Goal: Task Accomplishment & Management: Use online tool/utility

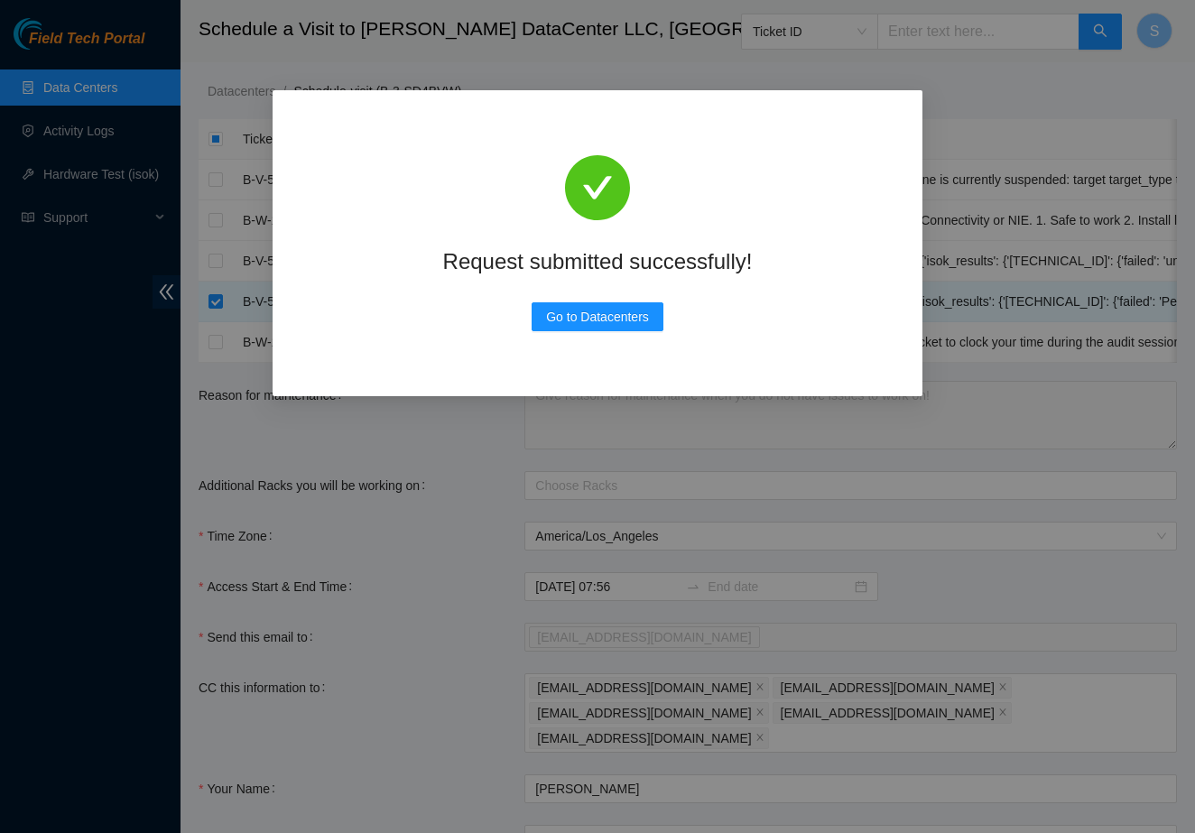
scroll to position [156, 0]
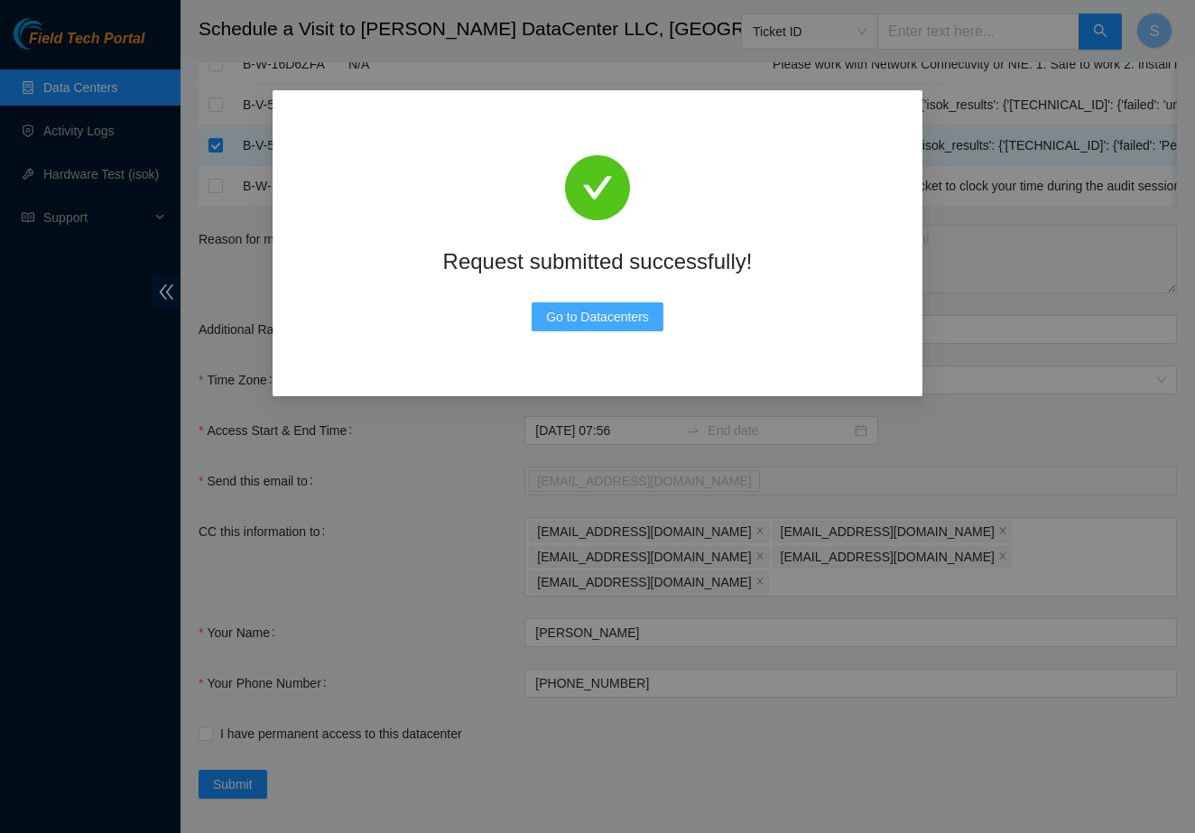
click at [564, 319] on span "Go to Datacenters" at bounding box center [597, 317] width 103 height 20
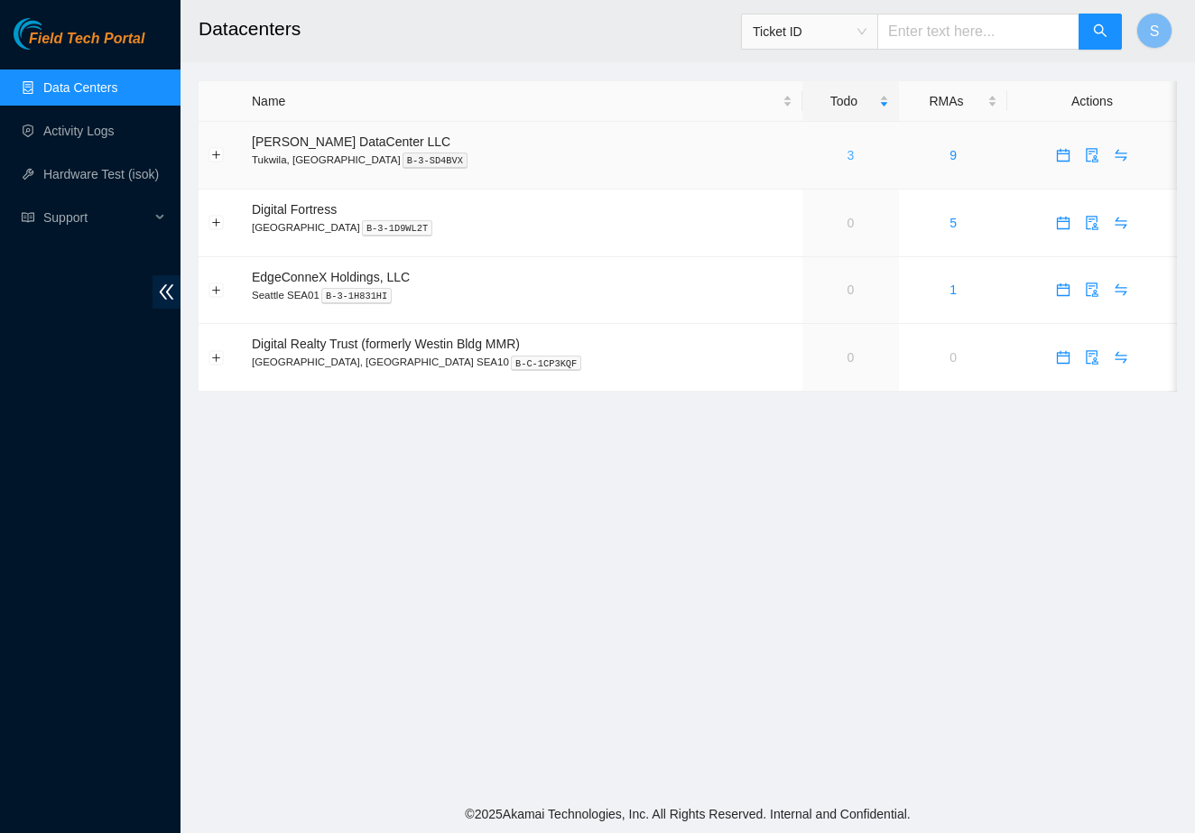
click at [847, 148] on link "3" at bounding box center [850, 155] width 7 height 14
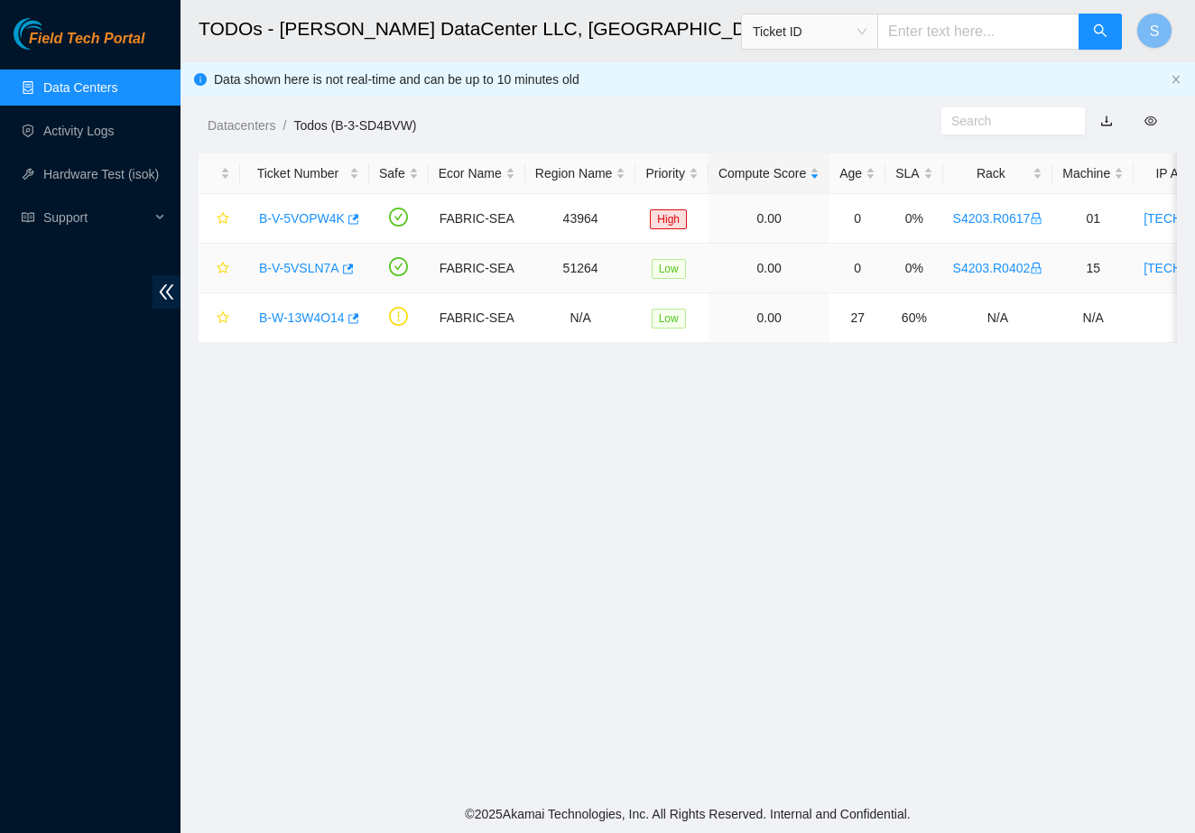
click at [320, 268] on link "B-V-5VSLN7A" at bounding box center [299, 268] width 80 height 14
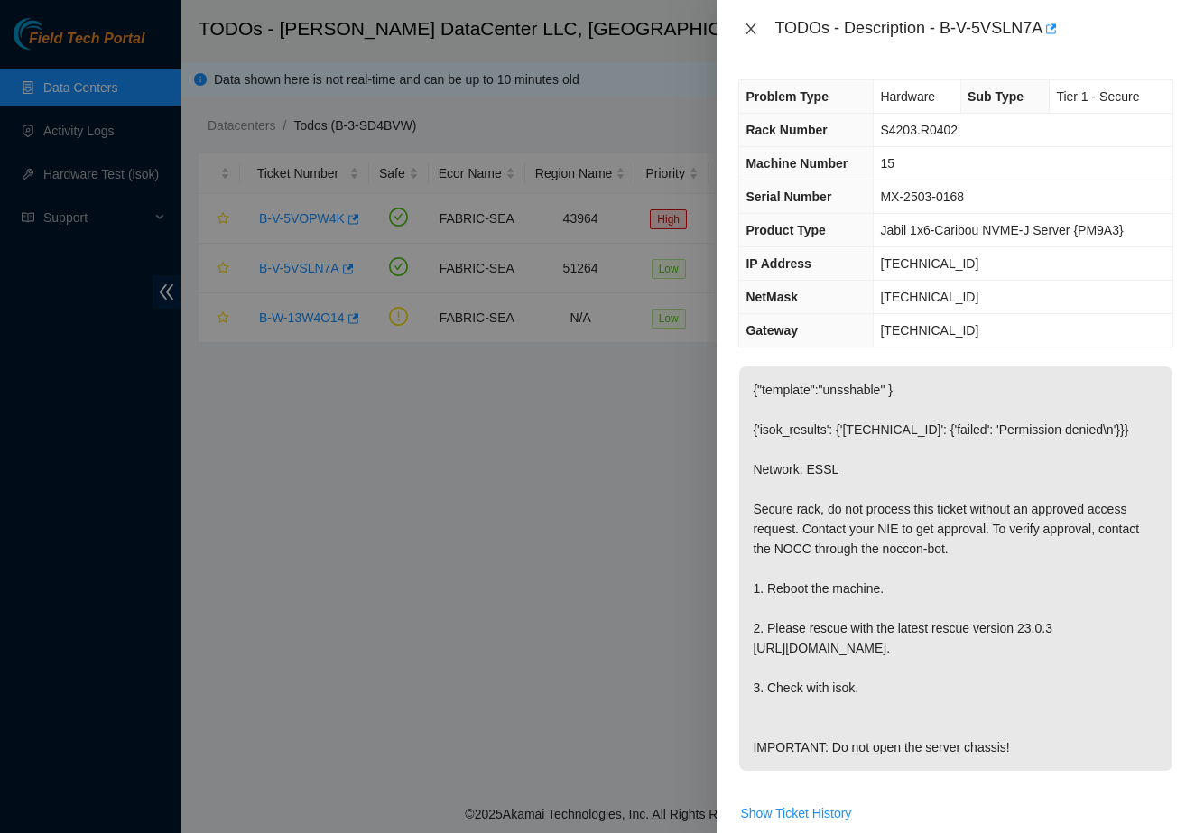
click at [754, 30] on icon "close" at bounding box center [751, 29] width 14 height 14
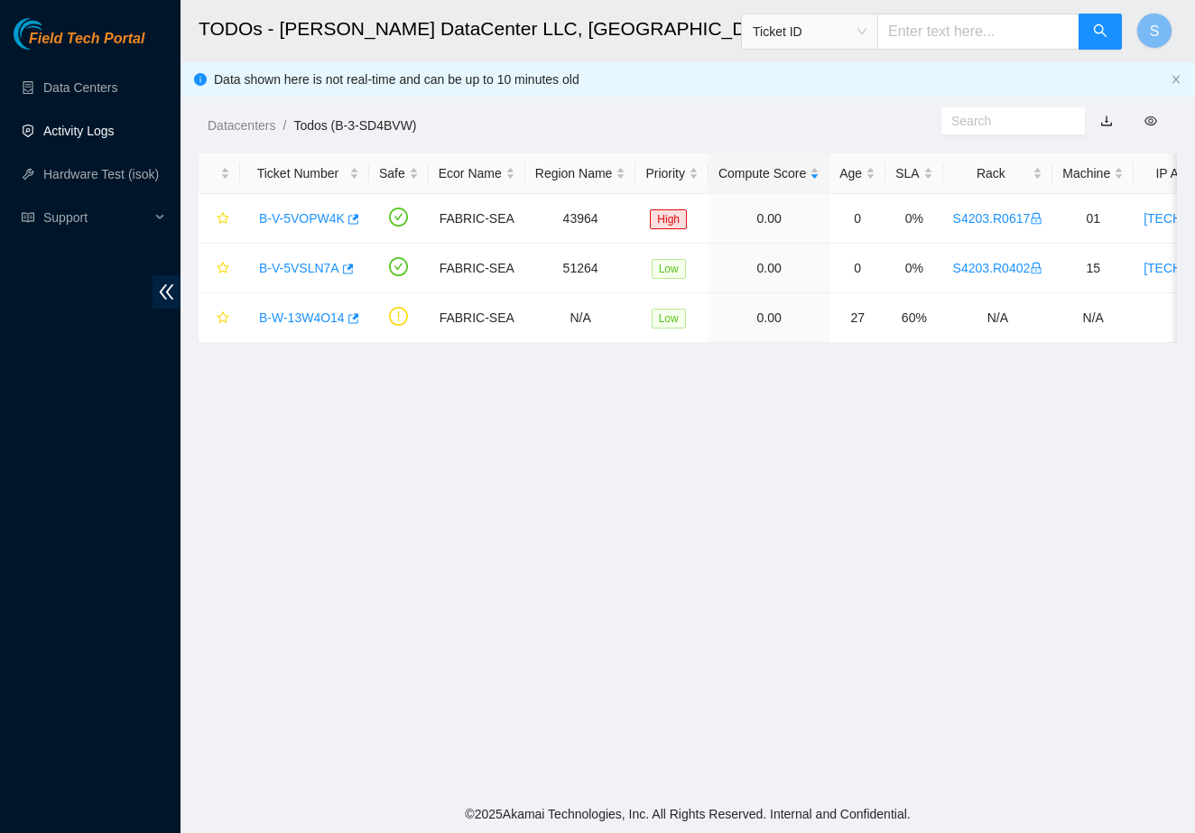
click at [61, 134] on link "Activity Logs" at bounding box center [78, 131] width 71 height 14
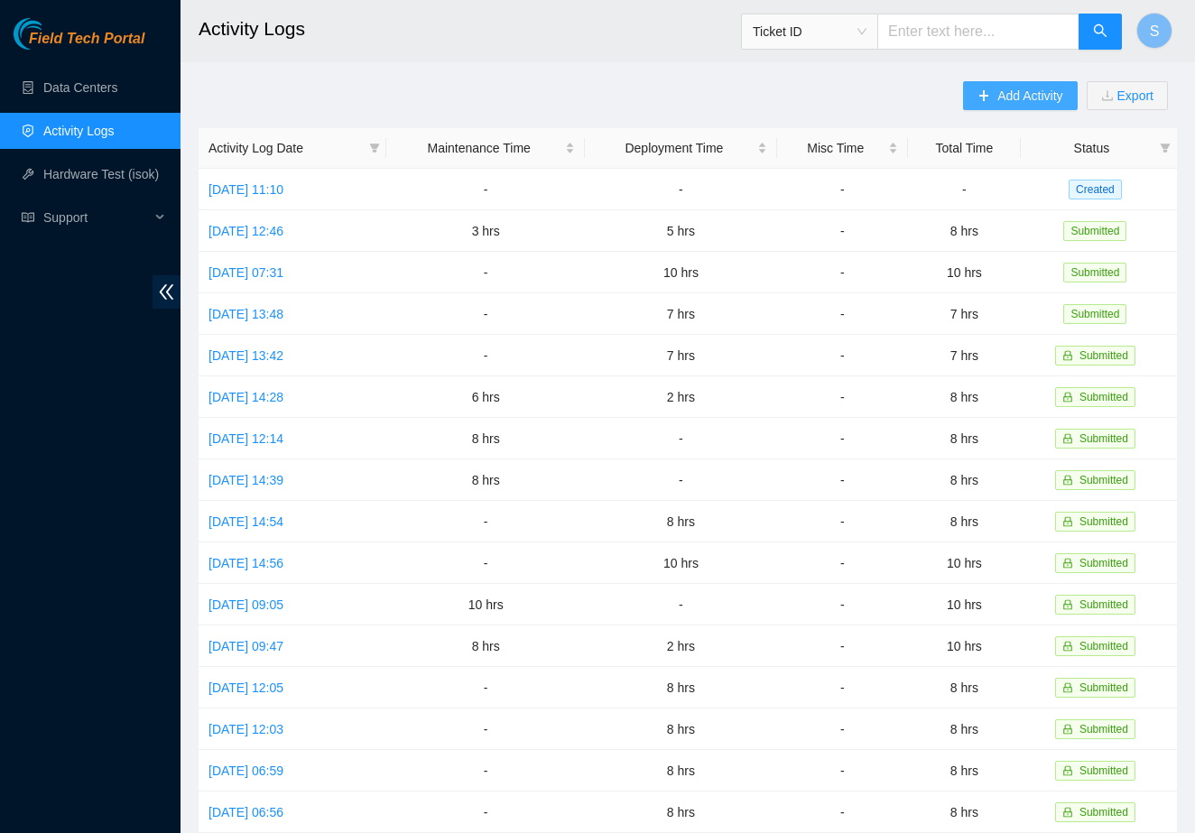
click at [990, 89] on button "Add Activity" at bounding box center [1020, 95] width 114 height 29
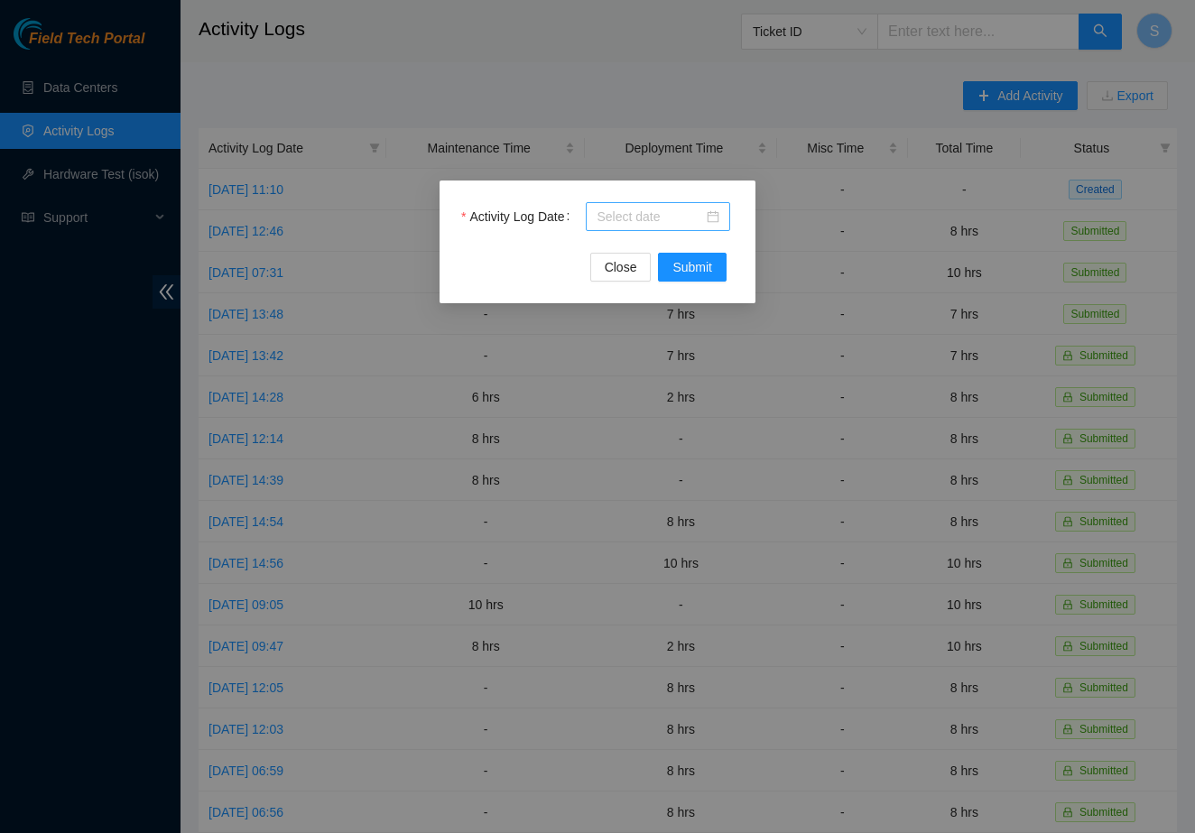
click at [684, 208] on input "Activity Log Date" at bounding box center [650, 217] width 106 height 20
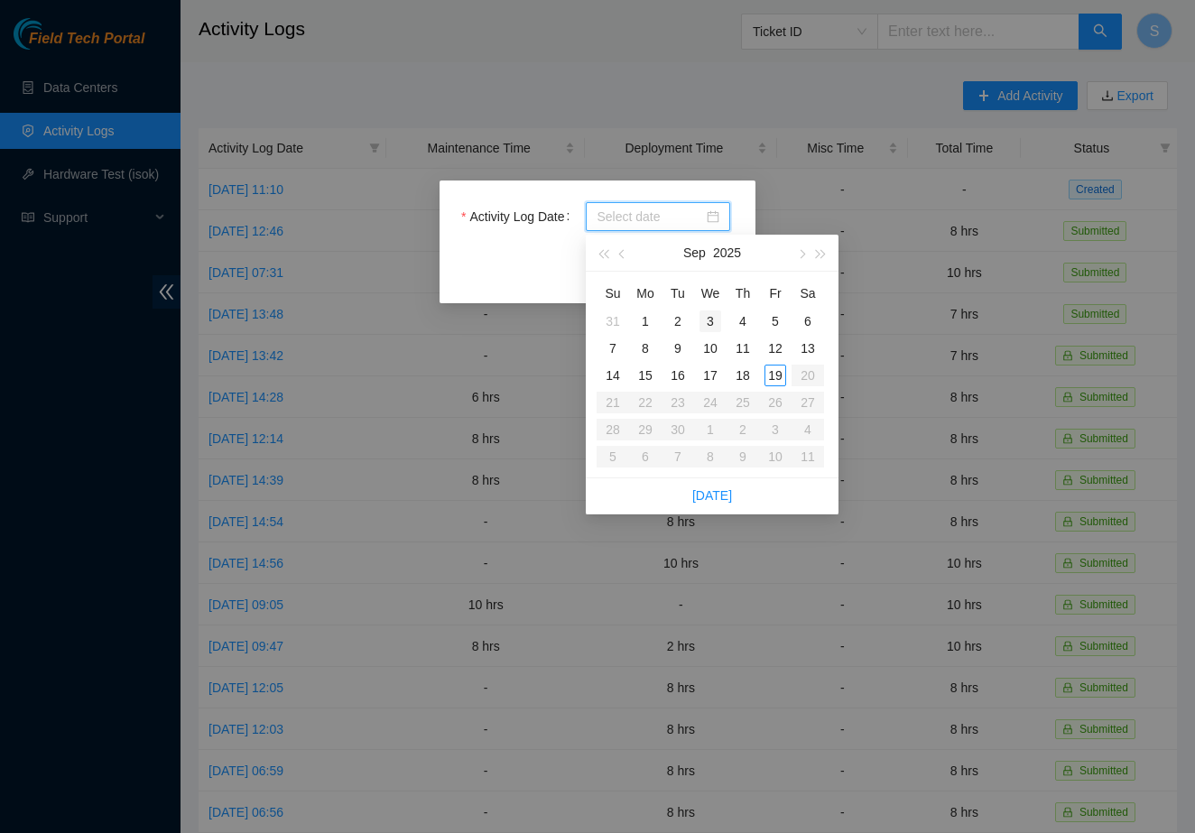
type input "[DATE]"
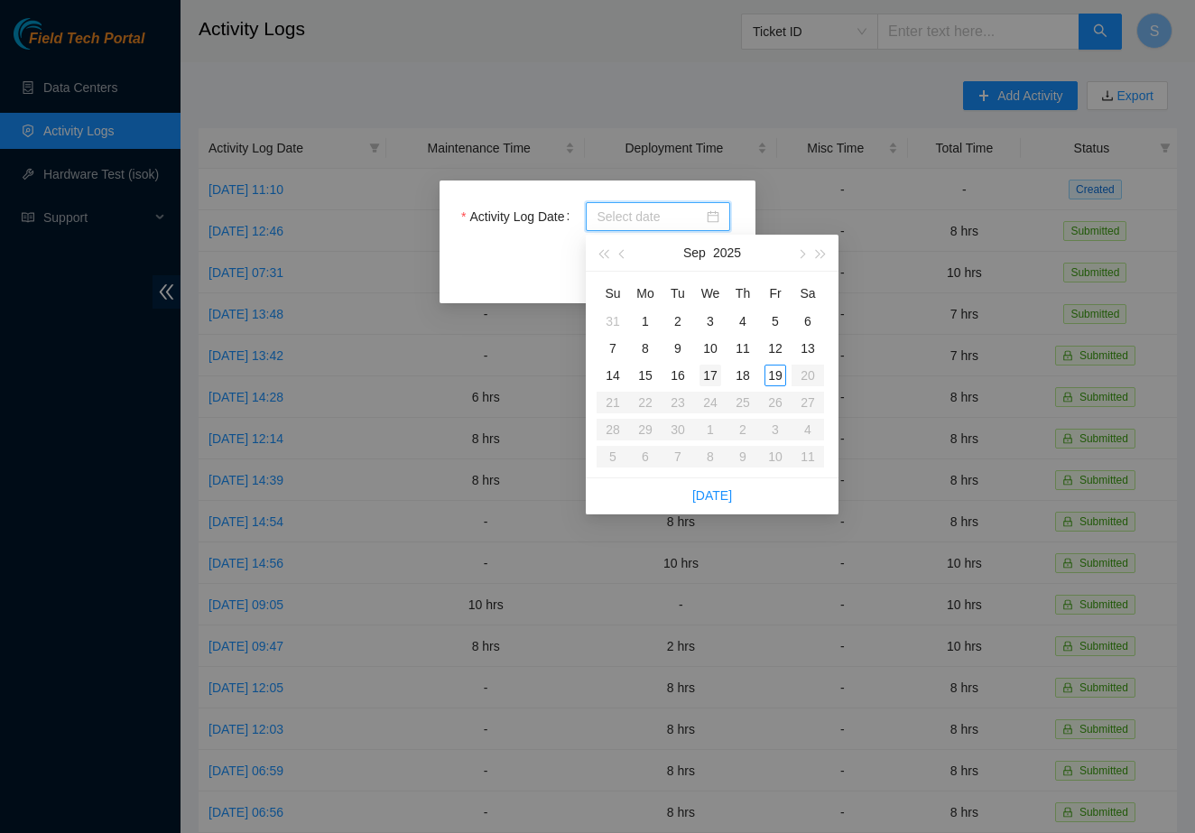
type input "[DATE]"
click at [708, 372] on div "17" at bounding box center [710, 376] width 22 height 22
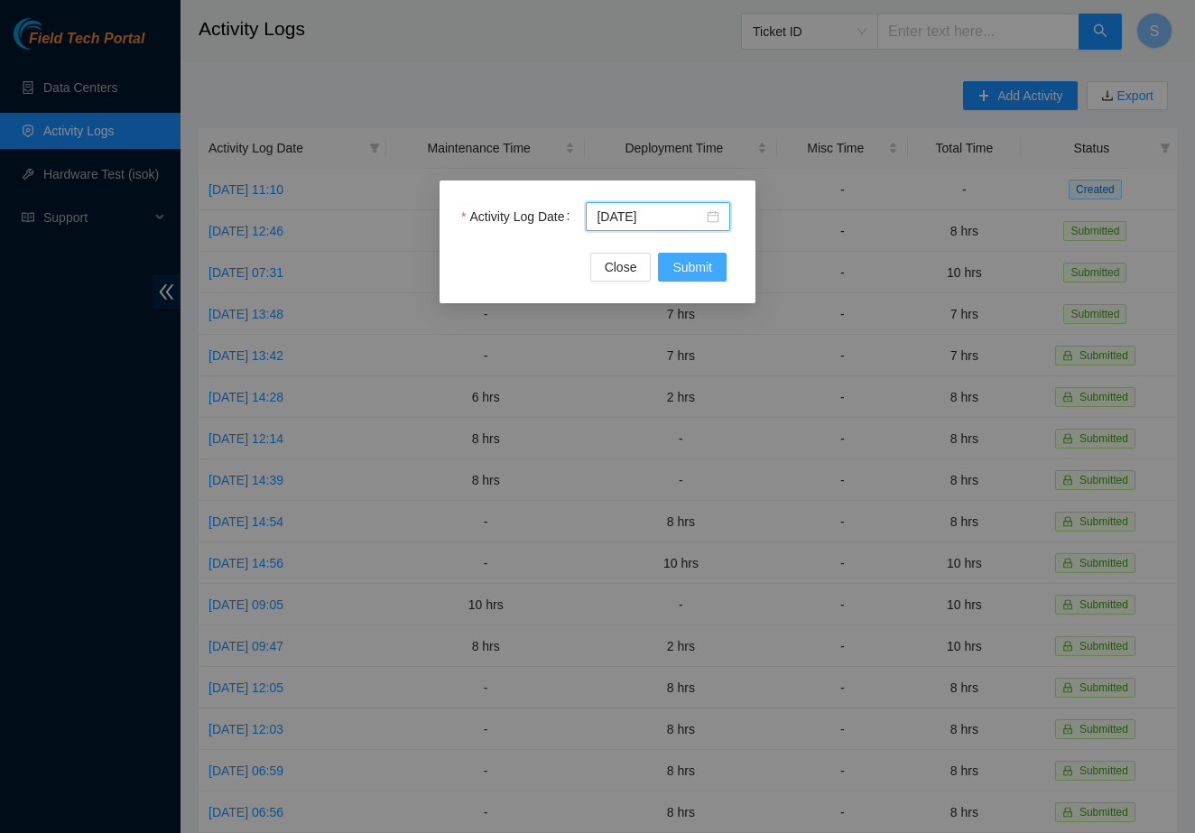
click at [706, 263] on span "Submit" at bounding box center [692, 267] width 40 height 20
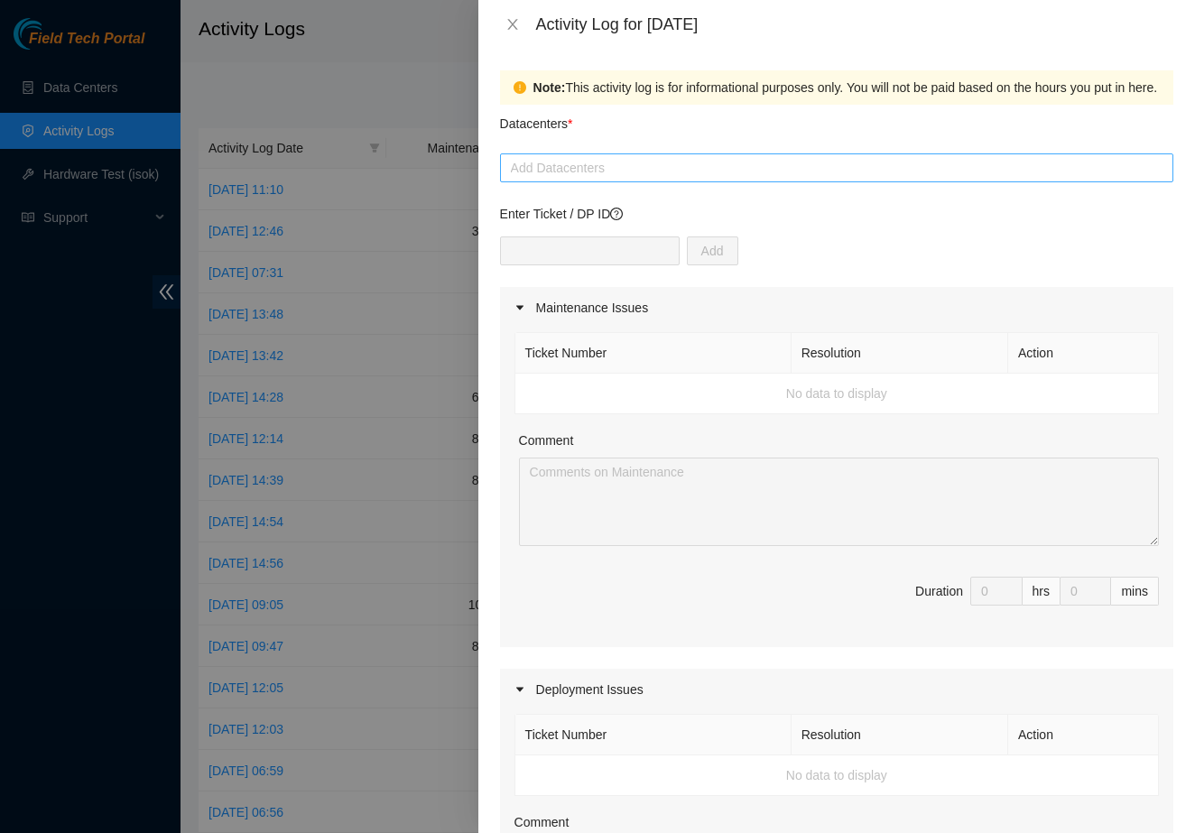
click at [704, 164] on div at bounding box center [836, 168] width 664 height 22
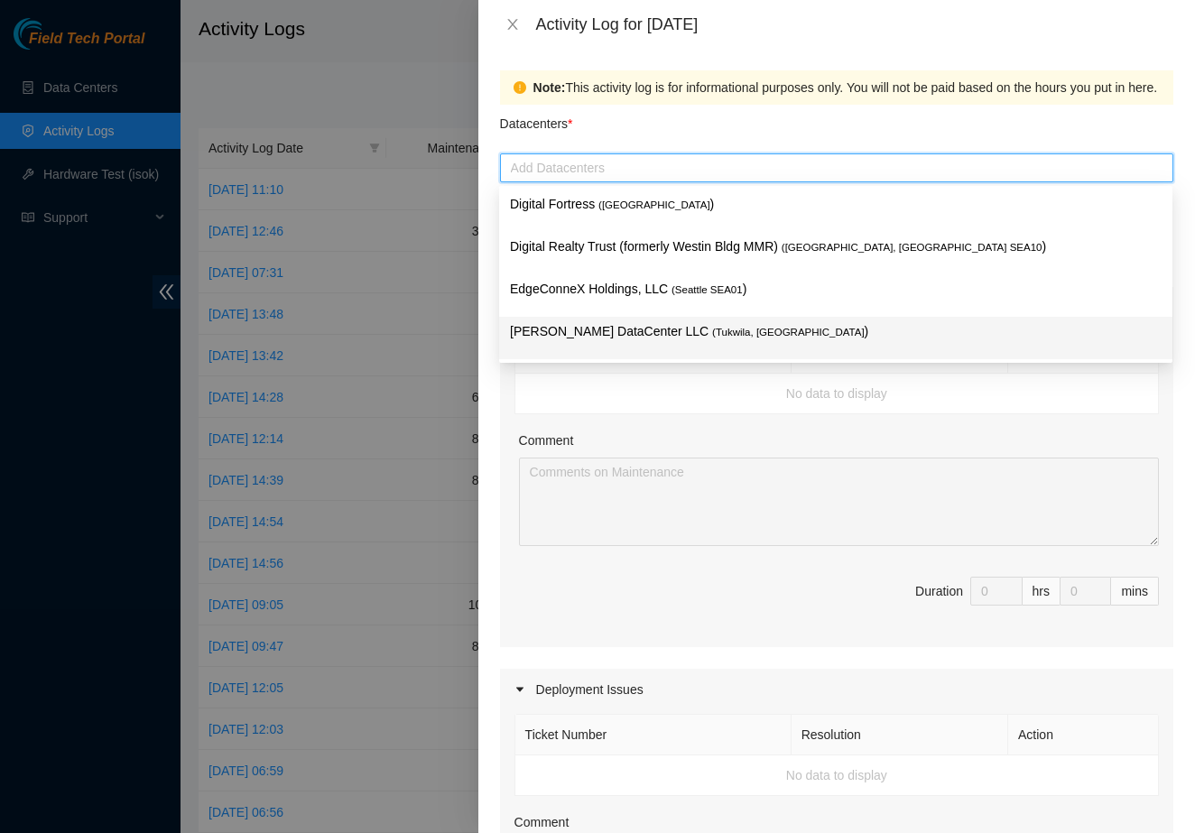
click at [642, 329] on p "[PERSON_NAME] DataCenter LLC ( [GEOGRAPHIC_DATA], [GEOGRAPHIC_DATA] )" at bounding box center [836, 331] width 652 height 21
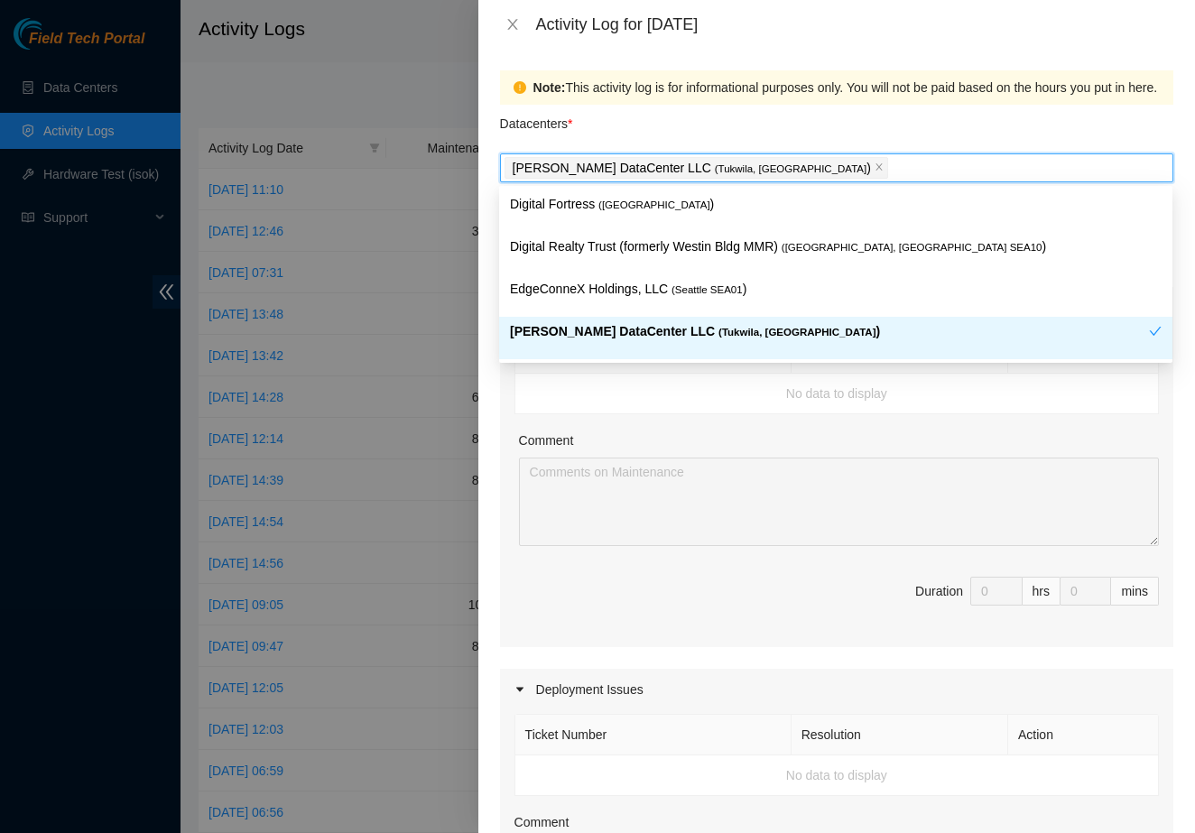
click at [568, 403] on td "No data to display" at bounding box center [836, 394] width 643 height 41
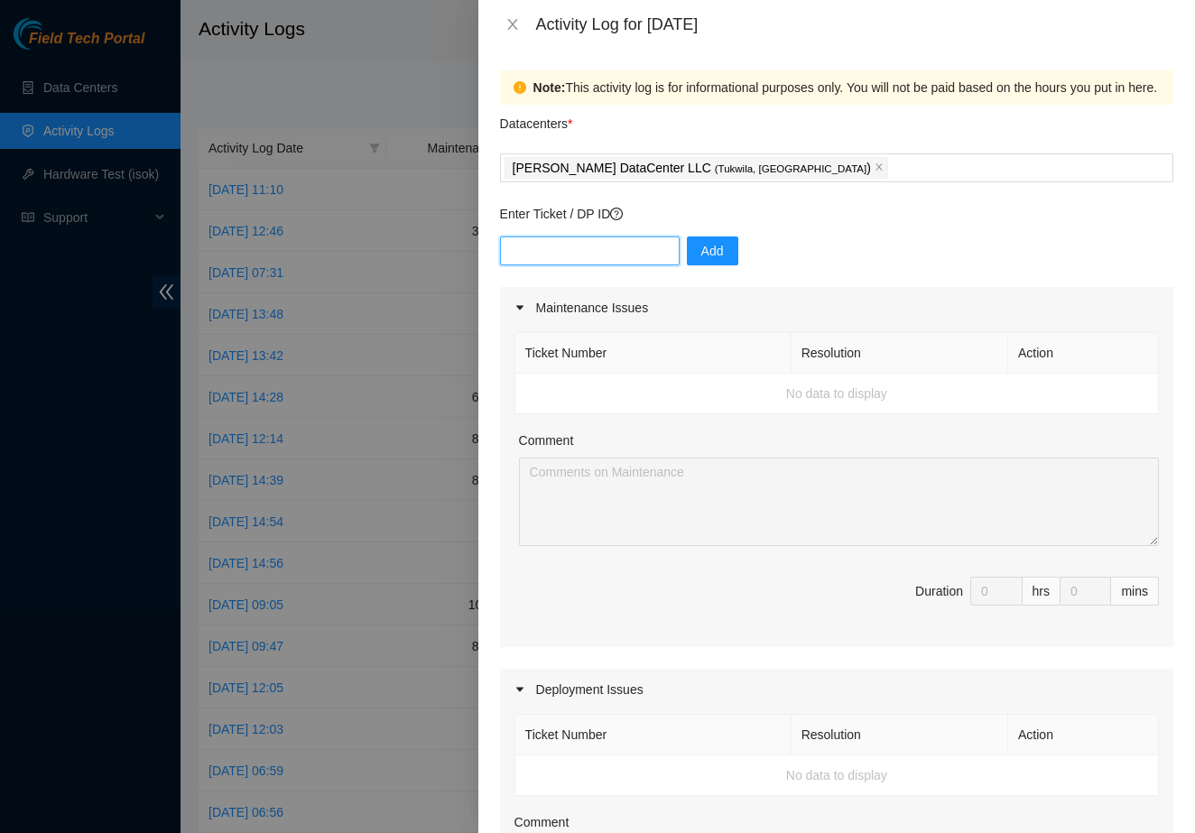
click at [586, 260] on input "text" at bounding box center [590, 250] width 180 height 29
type input "예"
type input "ㅇ"
type input "DP85242"
click at [706, 223] on p "Enter Ticket / DP ID" at bounding box center [836, 214] width 673 height 20
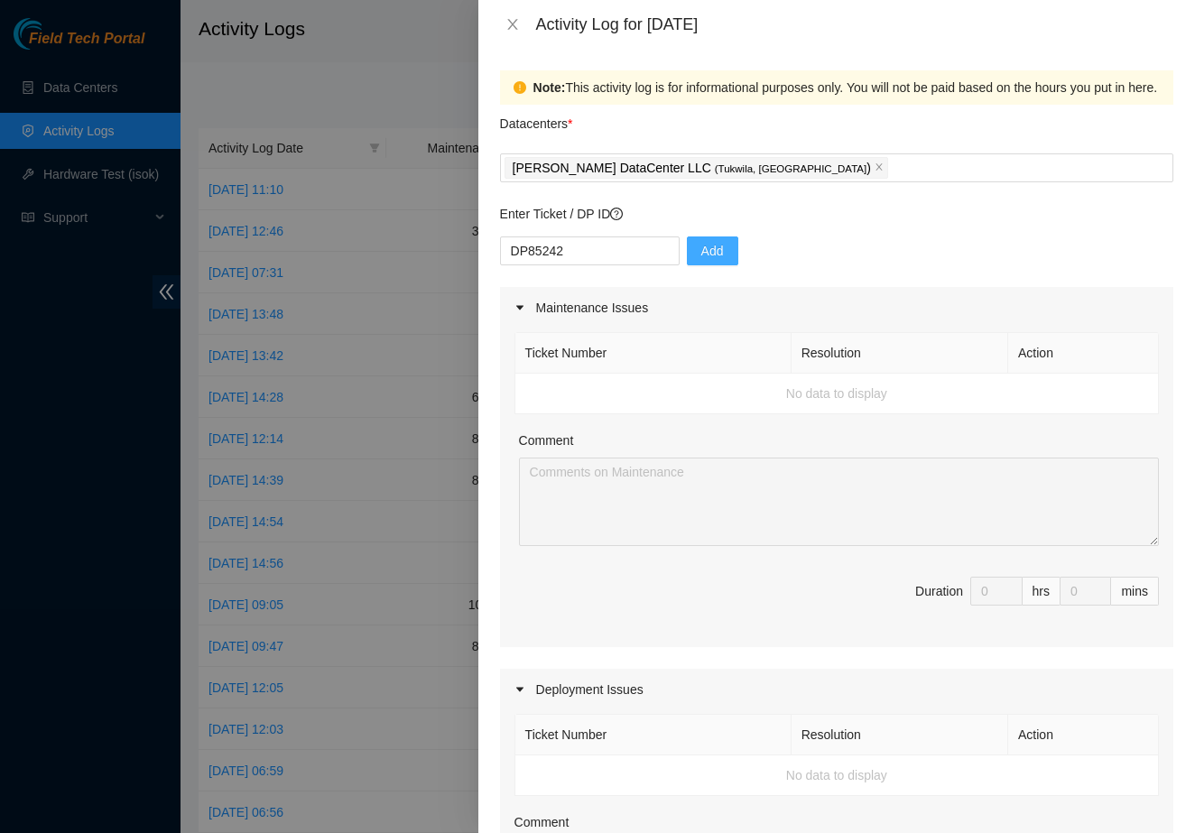
click at [709, 251] on span "Add" at bounding box center [712, 251] width 23 height 20
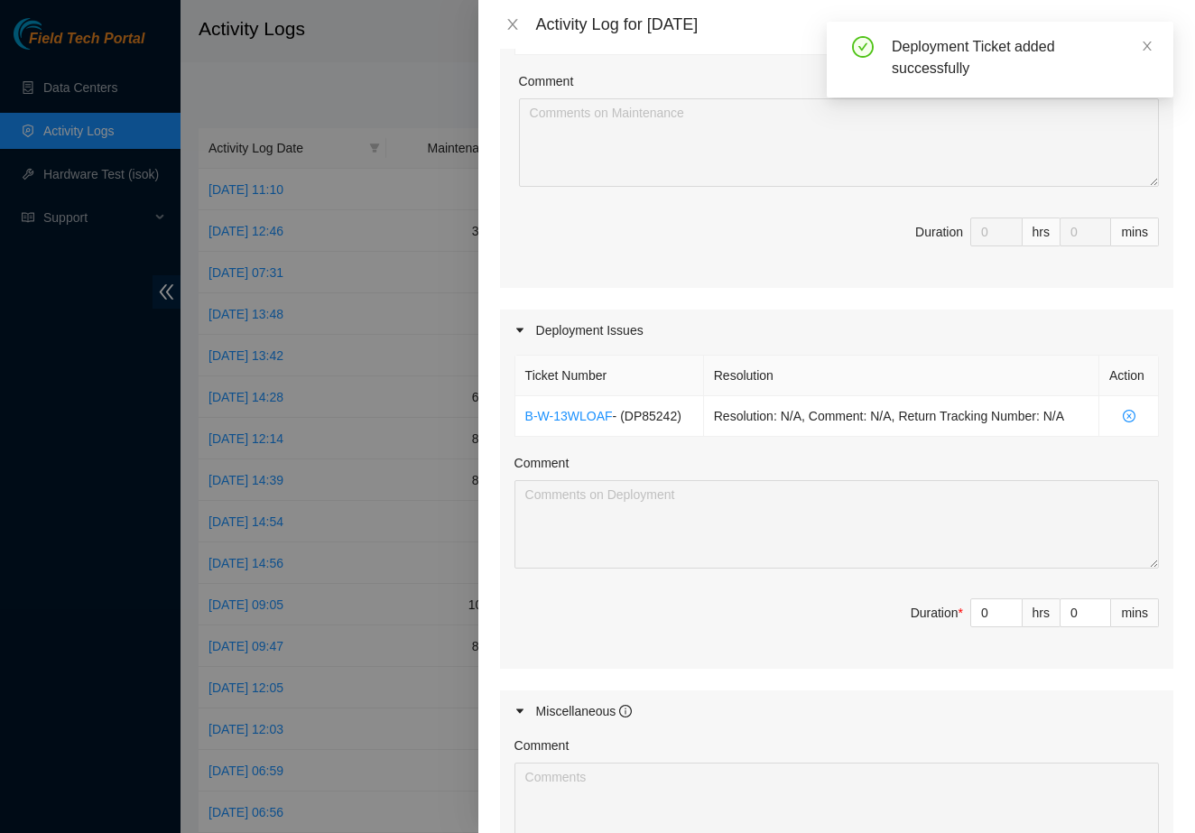
scroll to position [370, 0]
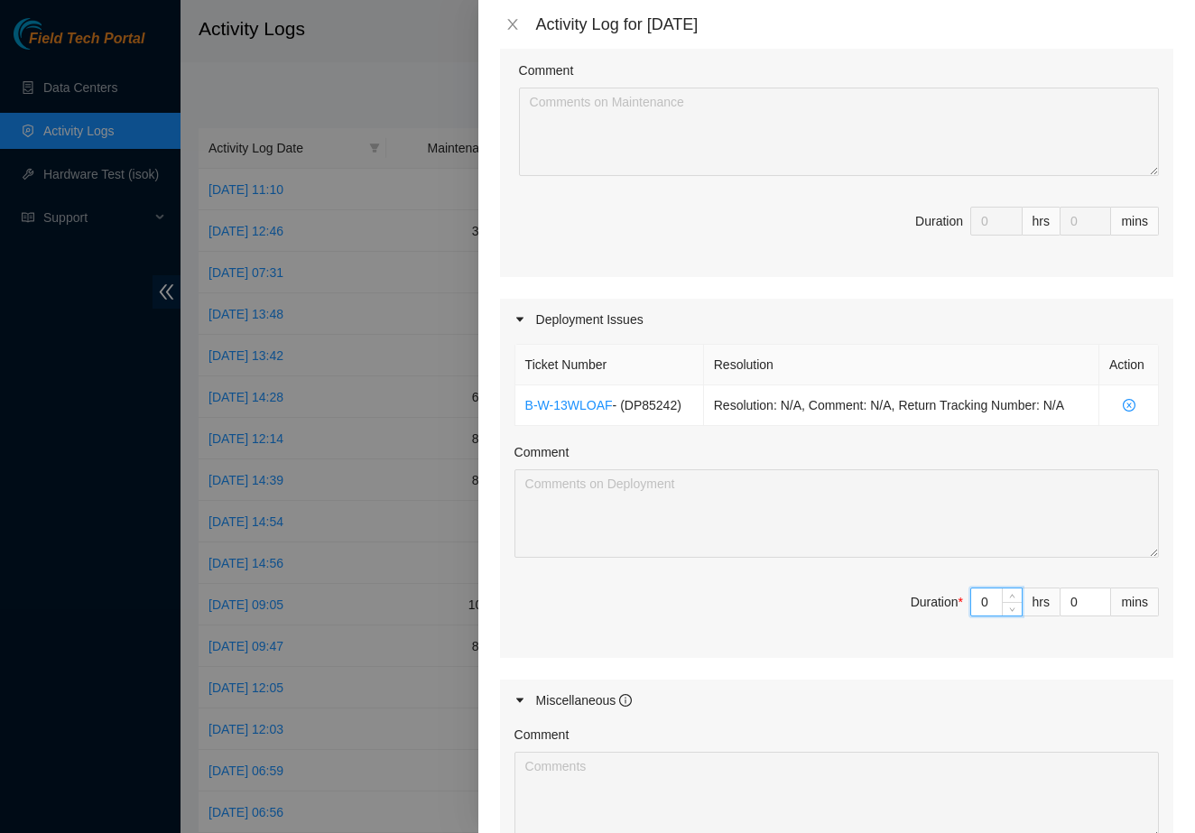
click at [996, 606] on input "0" at bounding box center [996, 601] width 51 height 27
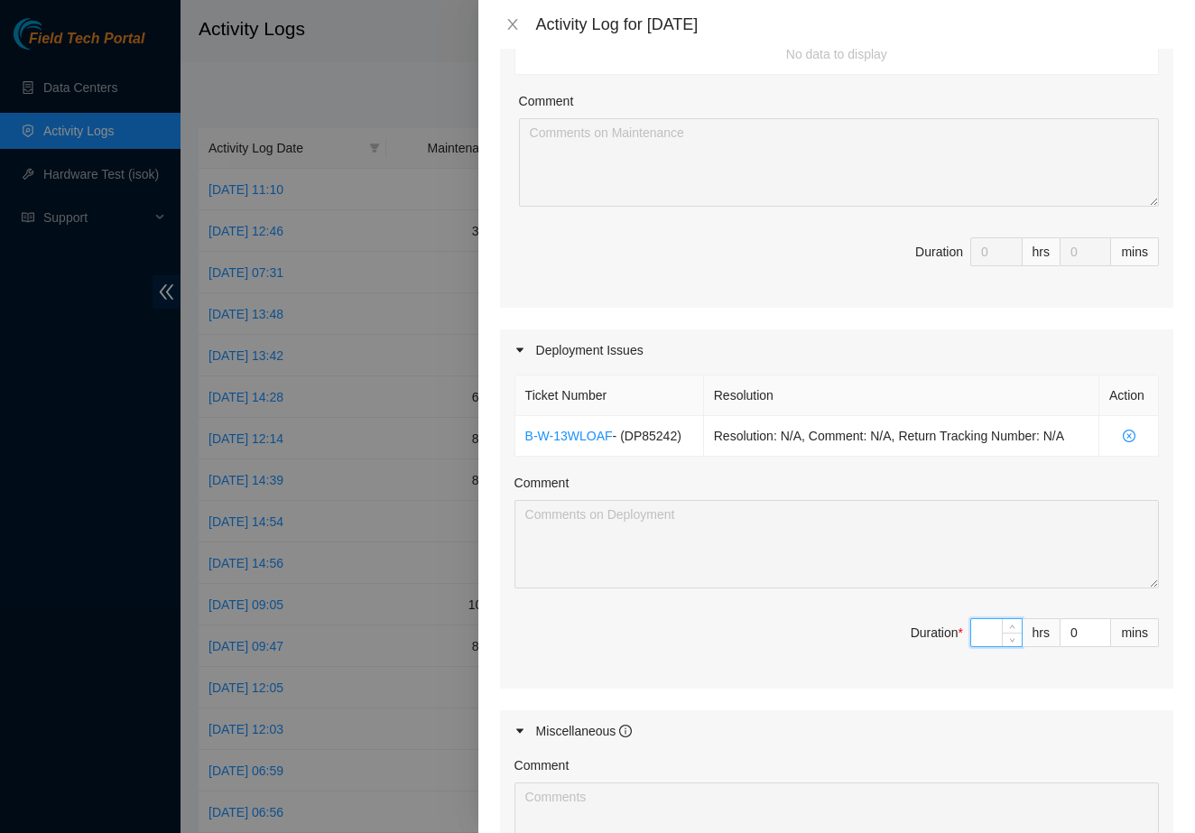
scroll to position [342, 0]
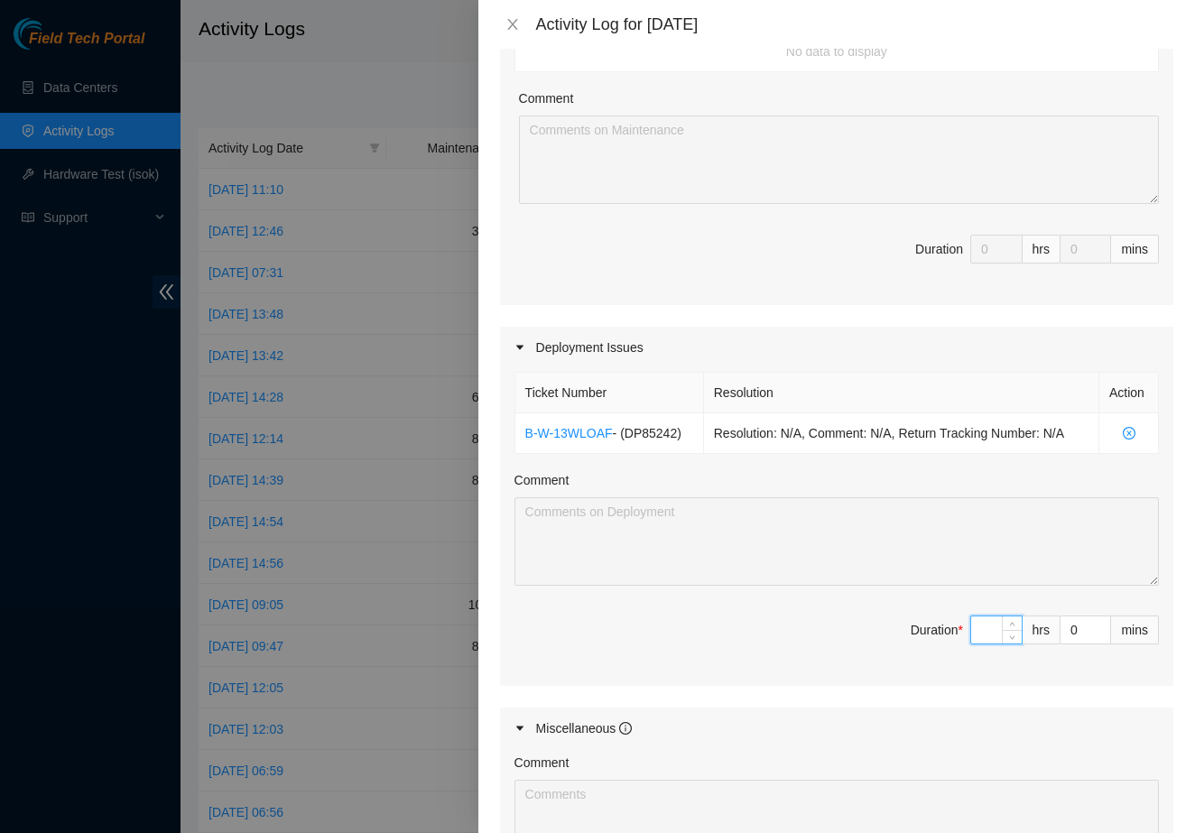
type input "8"
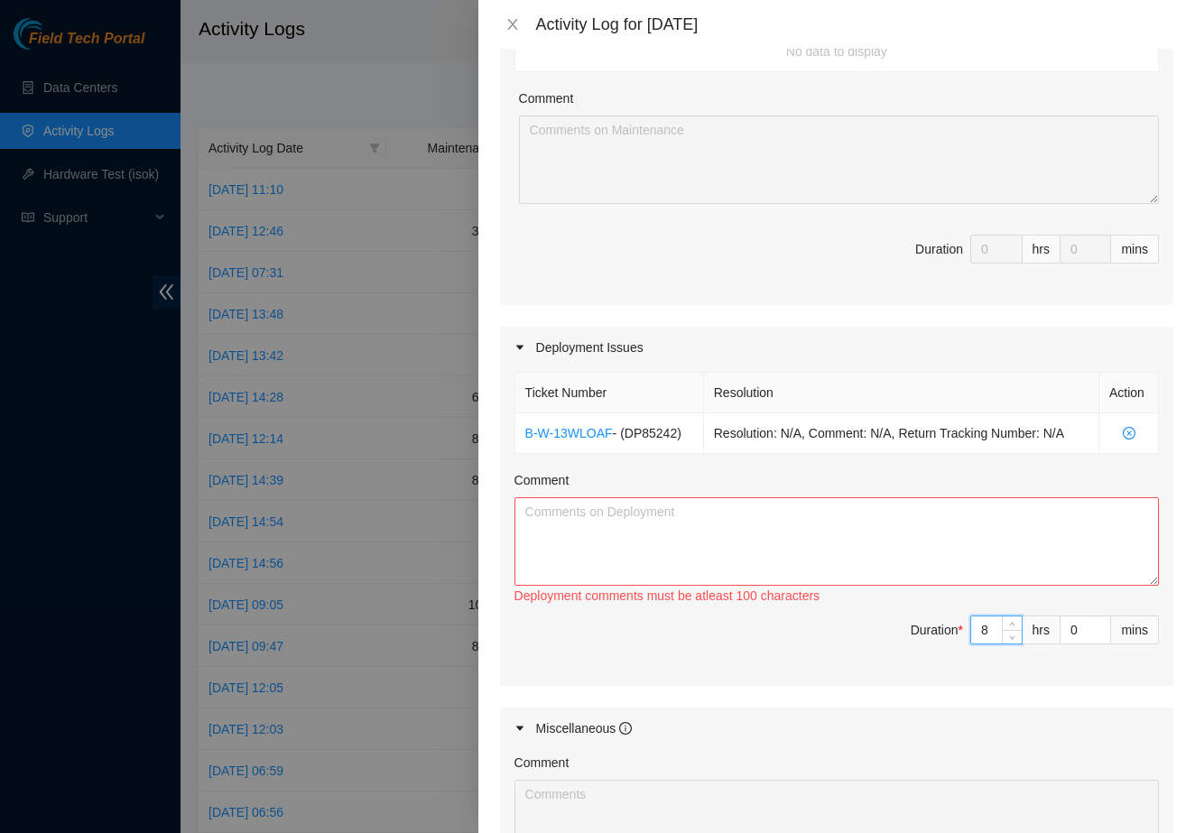
type input "8"
click at [746, 538] on textarea "Comment" at bounding box center [836, 541] width 644 height 88
paste textarea "Progress on DP85242 ([DATE]): - Worked with Net Tech Supervisor on cleaning up …"
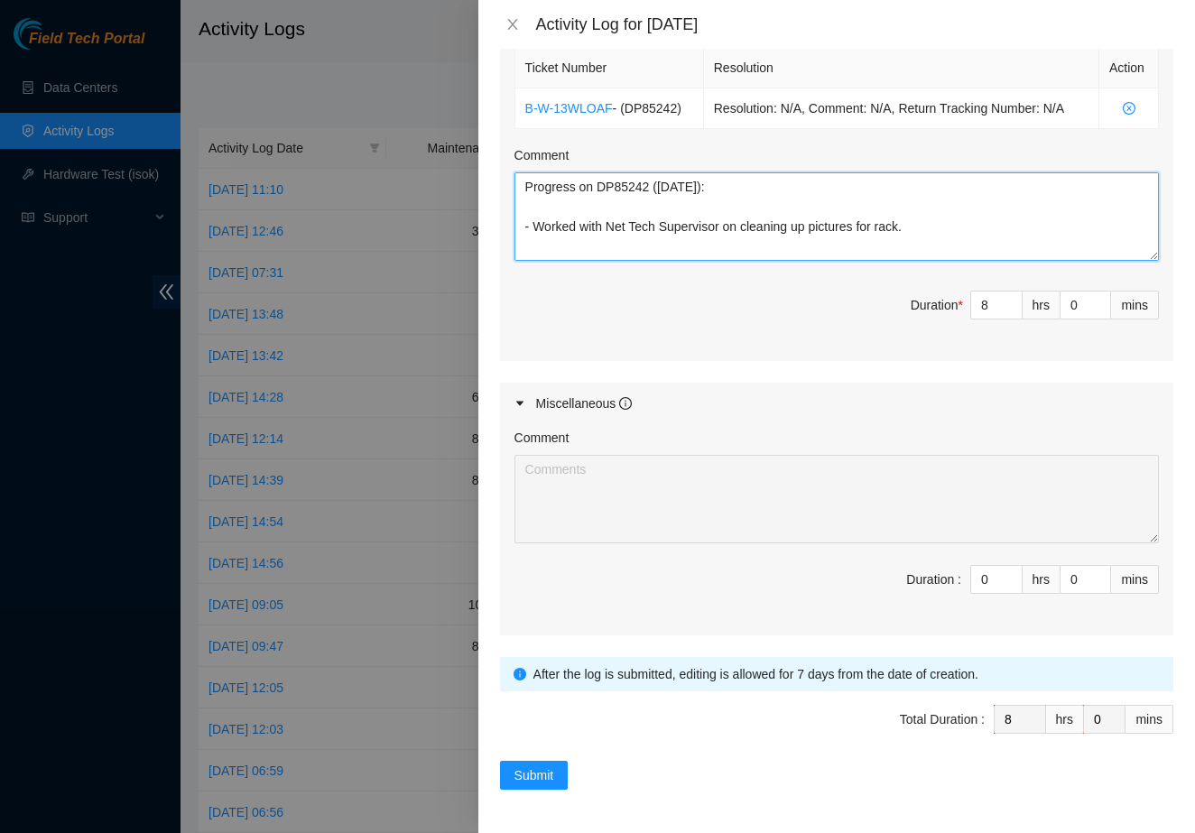
scroll to position [667, 0]
type textarea "Progress on DP85242 ([DATE]): - Worked with Net Tech Supervisor on cleaning up …"
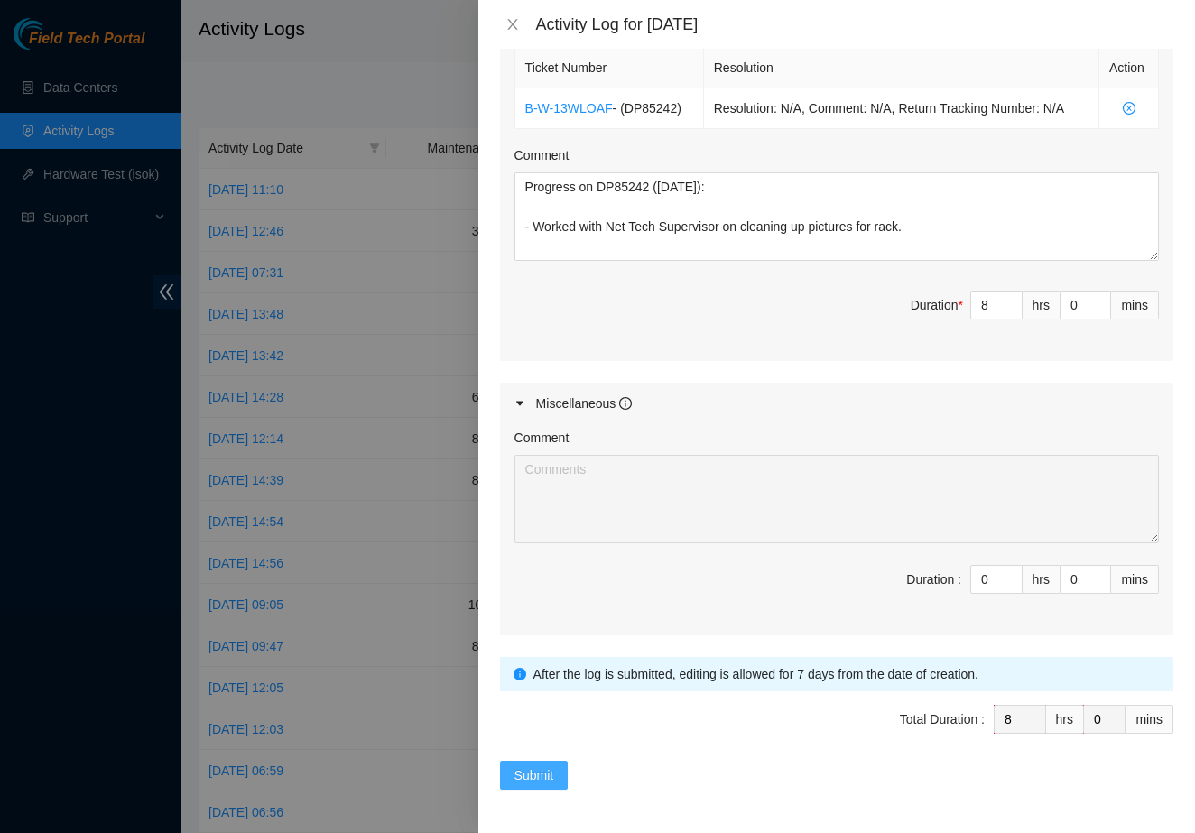
click at [536, 785] on button "Submit" at bounding box center [534, 775] width 69 height 29
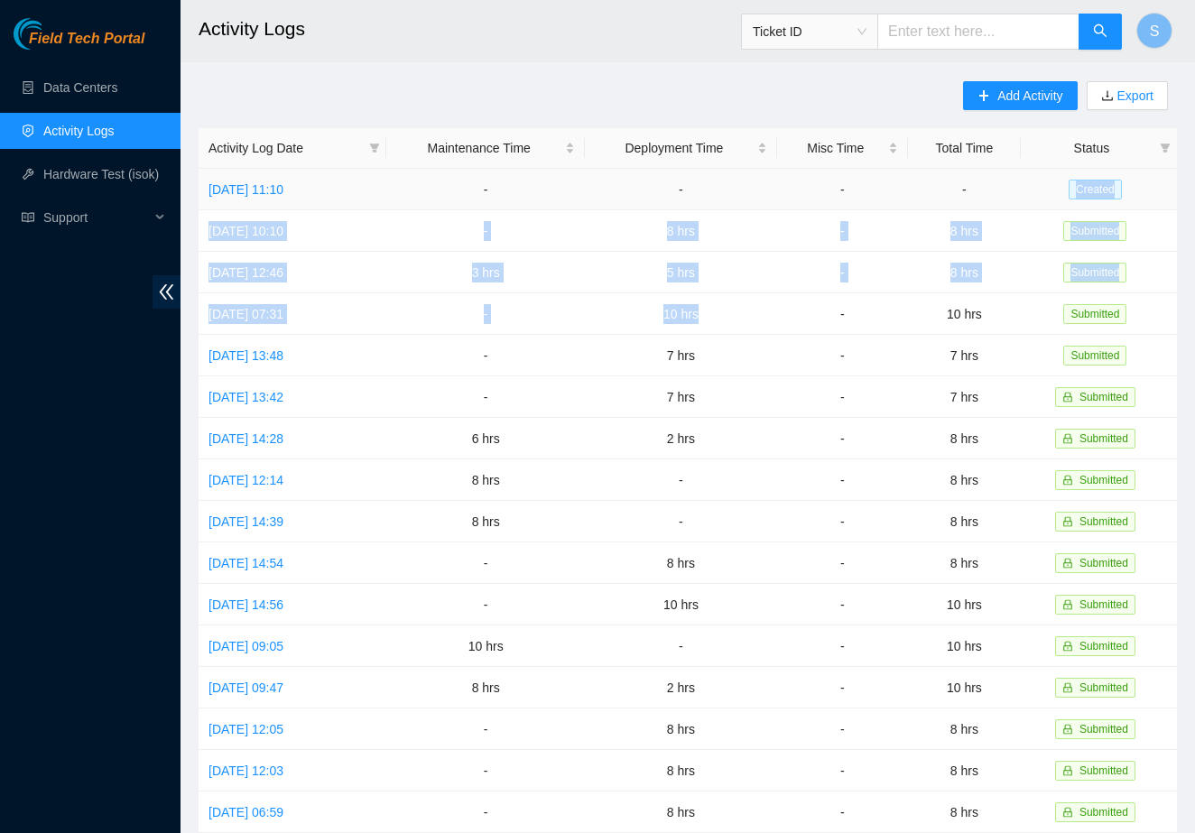
drag, startPoint x: 732, startPoint y: 317, endPoint x: 1020, endPoint y: 191, distance: 314.0
click at [1020, 191] on tbody "[DATE] 11:10 - - - - Created [DATE] 10:10 - 8 hrs - 8 hrs Submitted [DATE] 12:4…" at bounding box center [688, 584] width 978 height 830
click at [1122, 199] on span "Created" at bounding box center [1095, 190] width 53 height 20
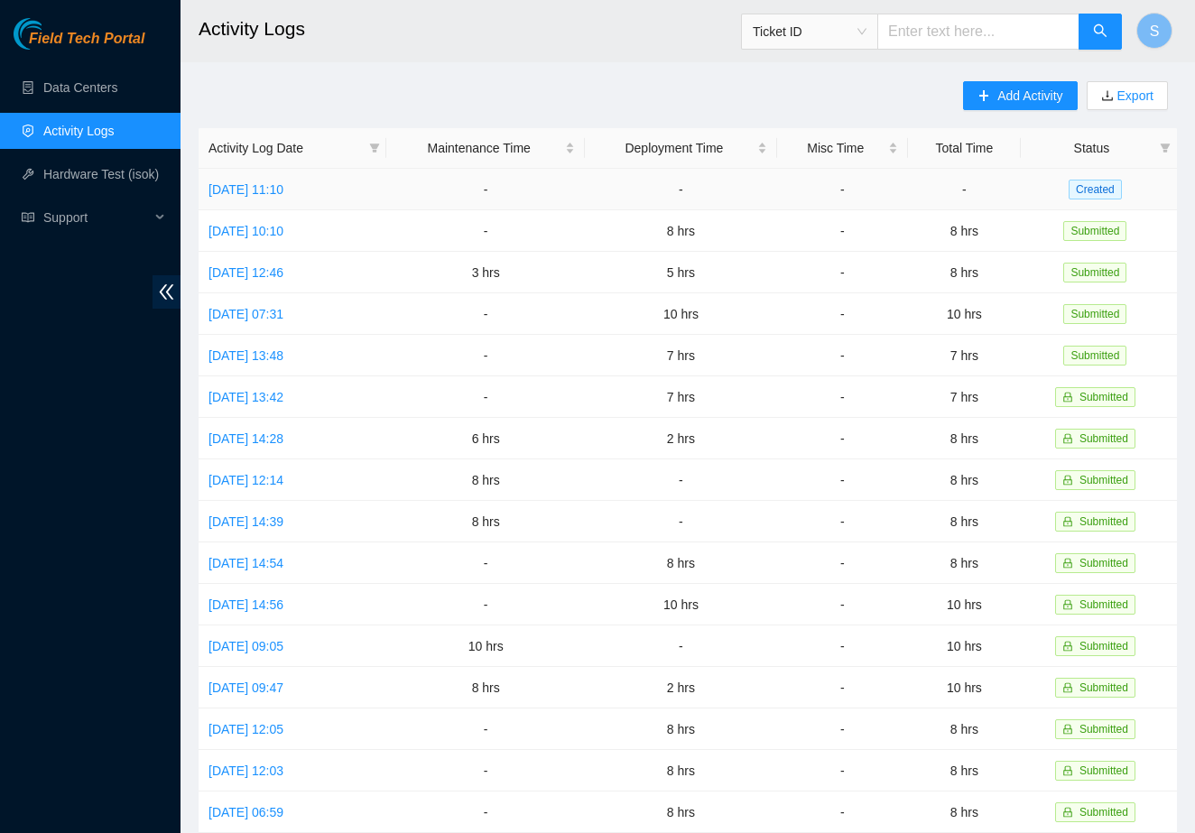
click at [1106, 195] on span "Created" at bounding box center [1095, 190] width 53 height 20
click at [283, 190] on link "[DATE] 11:10" at bounding box center [245, 189] width 75 height 14
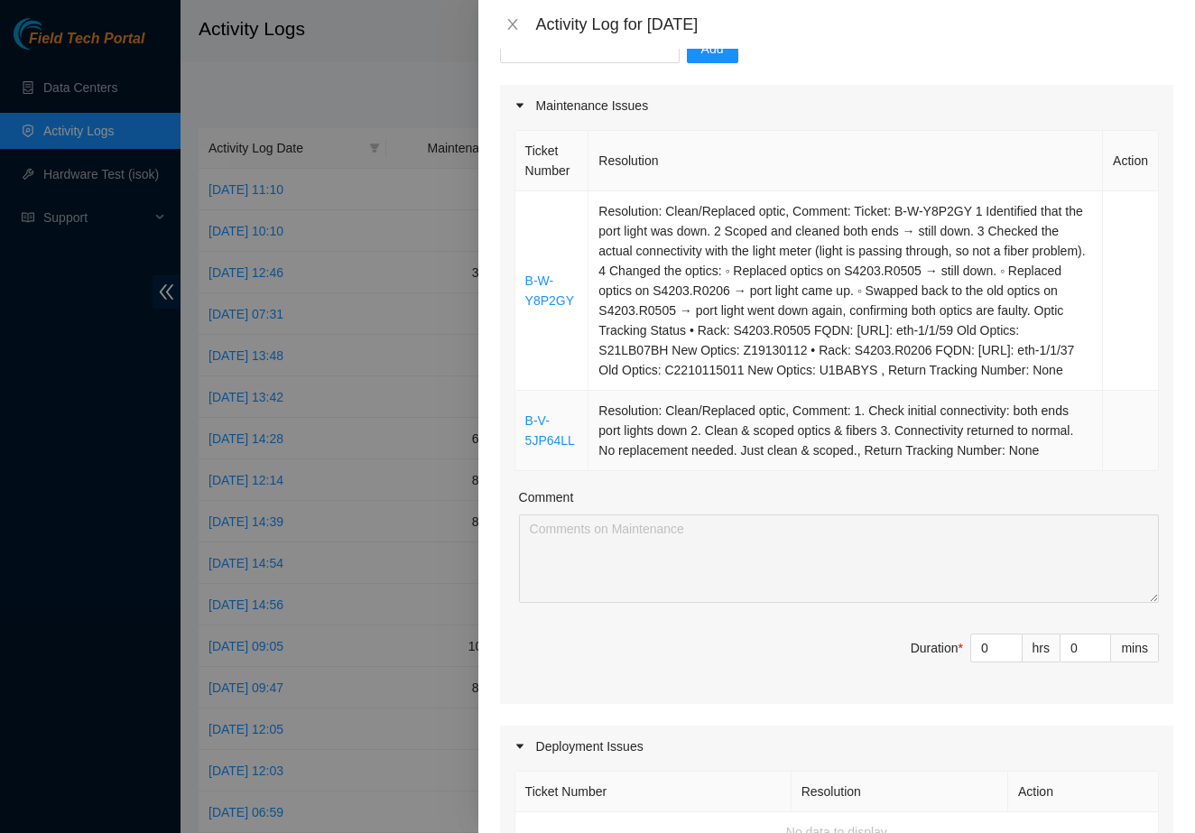
scroll to position [201, 0]
click at [989, 662] on input "0" at bounding box center [996, 648] width 51 height 27
type input "8"
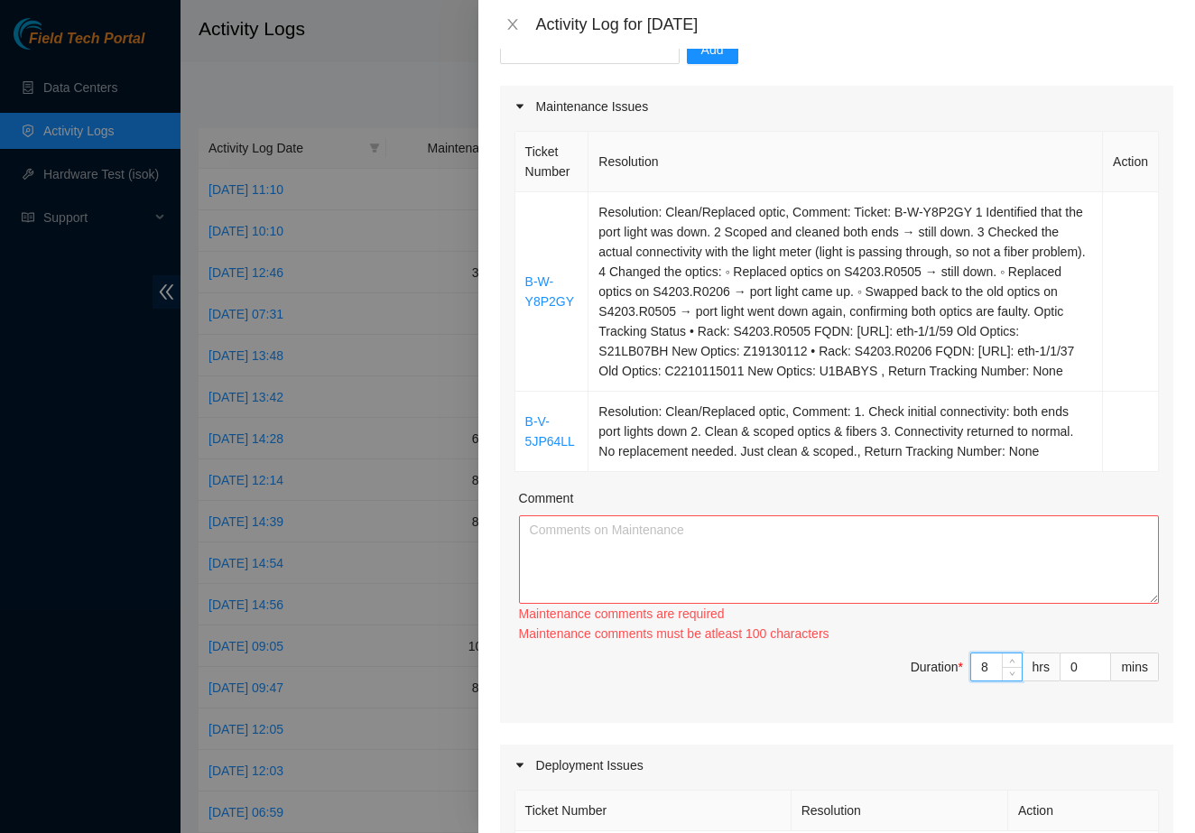
type input "8"
click at [796, 604] on textarea "Comment" at bounding box center [839, 559] width 640 height 88
drag, startPoint x: 597, startPoint y: 210, endPoint x: 1020, endPoint y: 430, distance: 477.1
click at [1020, 392] on td "Resolution: Clean/Replaced optic, Comment: Ticket: B-W-Y8P2GY 1 Identified that…" at bounding box center [845, 291] width 514 height 199
copy td "Resolution: Clean/Replaced optic, Comment: Ticket: B-W-Y8P2GY 1 Identified that…"
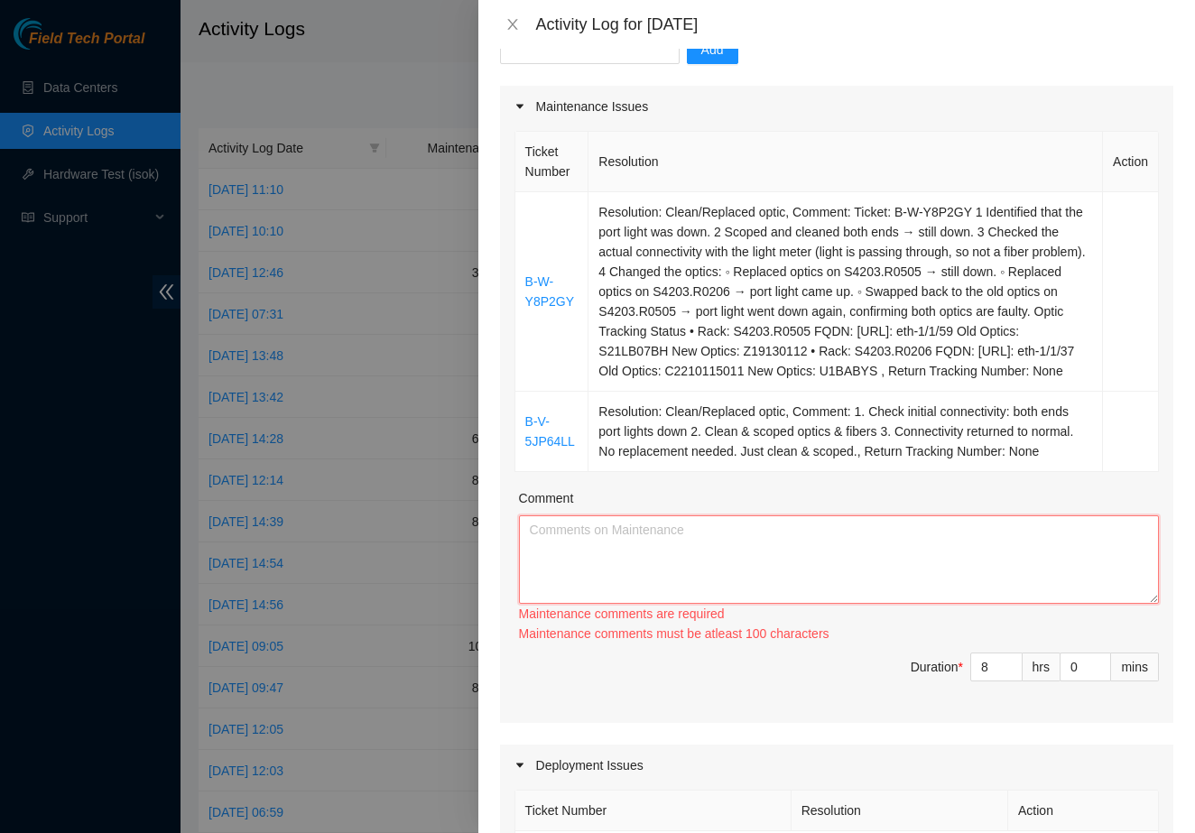
click at [590, 604] on textarea "Comment" at bounding box center [839, 559] width 640 height 88
paste textarea "Resolution: Clean/Replaced optic, Comment: Ticket: B-W-Y8P2GY 1 Identified that…"
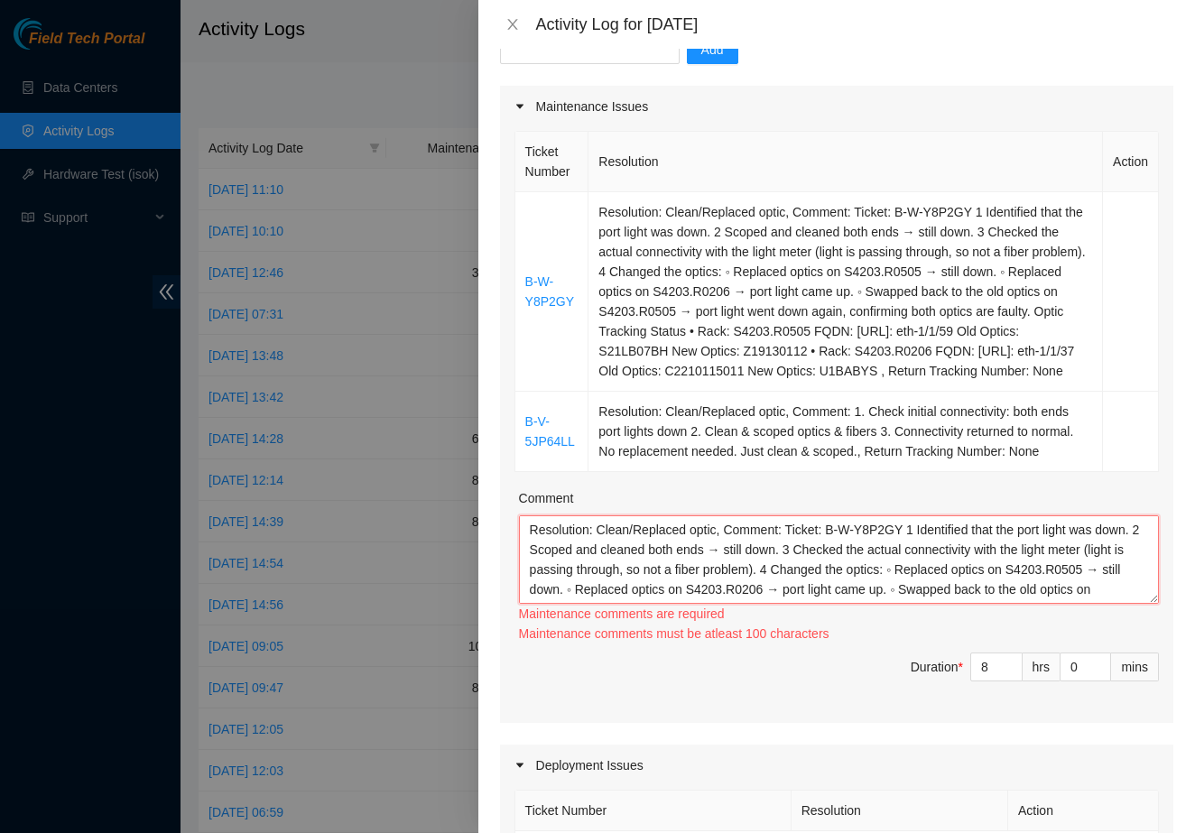
scroll to position [99, 0]
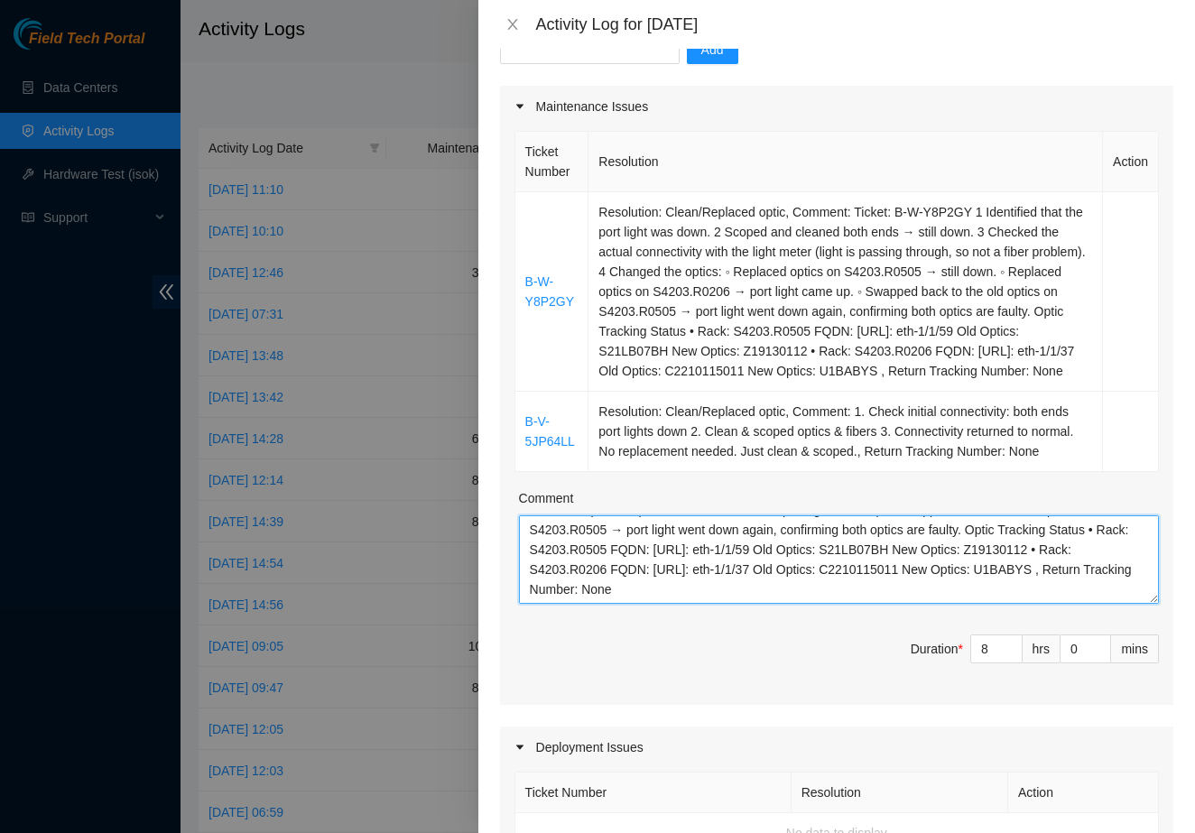
click at [534, 585] on textarea "Resolution: Clean/Replaced optic, Comment: Ticket: B-W-Y8P2GY 1 Identified that…" at bounding box center [839, 559] width 640 height 88
click at [532, 586] on textarea "Resolution: Clean/Replaced optic, Comment: Ticket: B-W-Y8P2GY 1 Identified that…" at bounding box center [839, 559] width 640 height 88
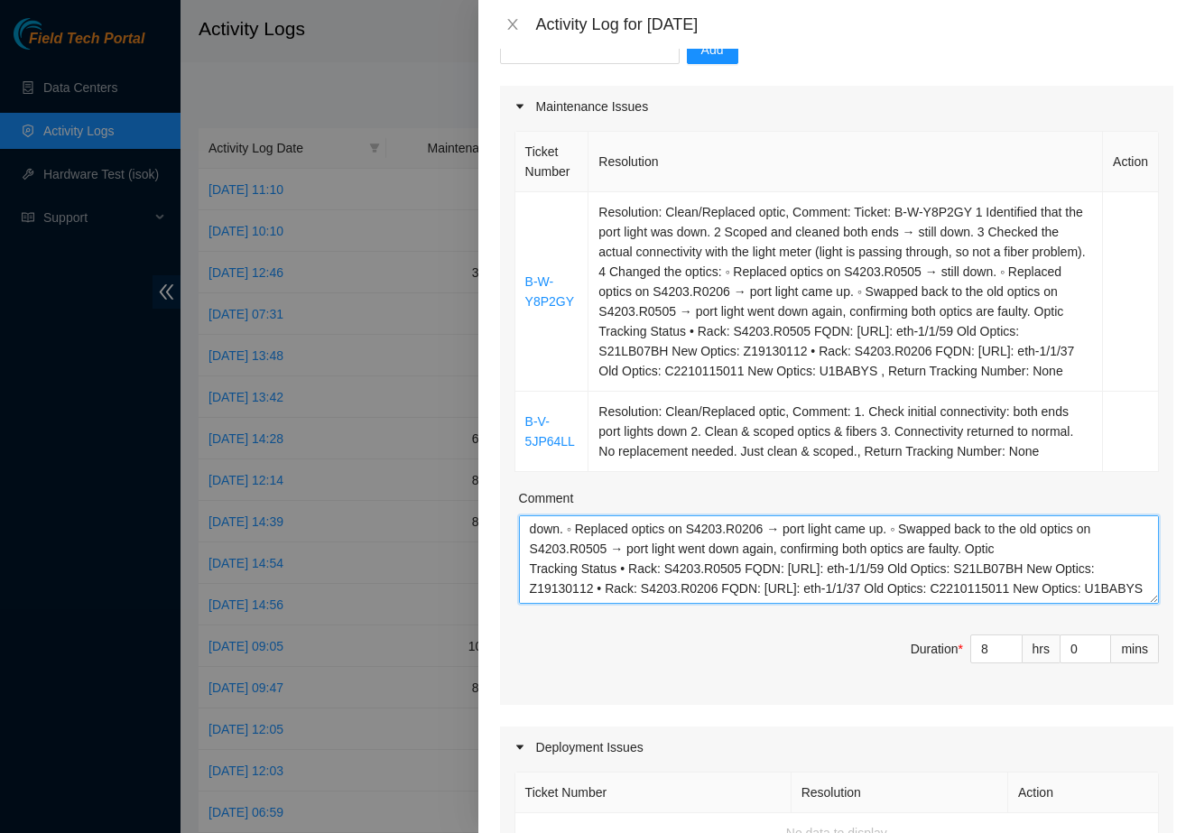
scroll to position [5, 0]
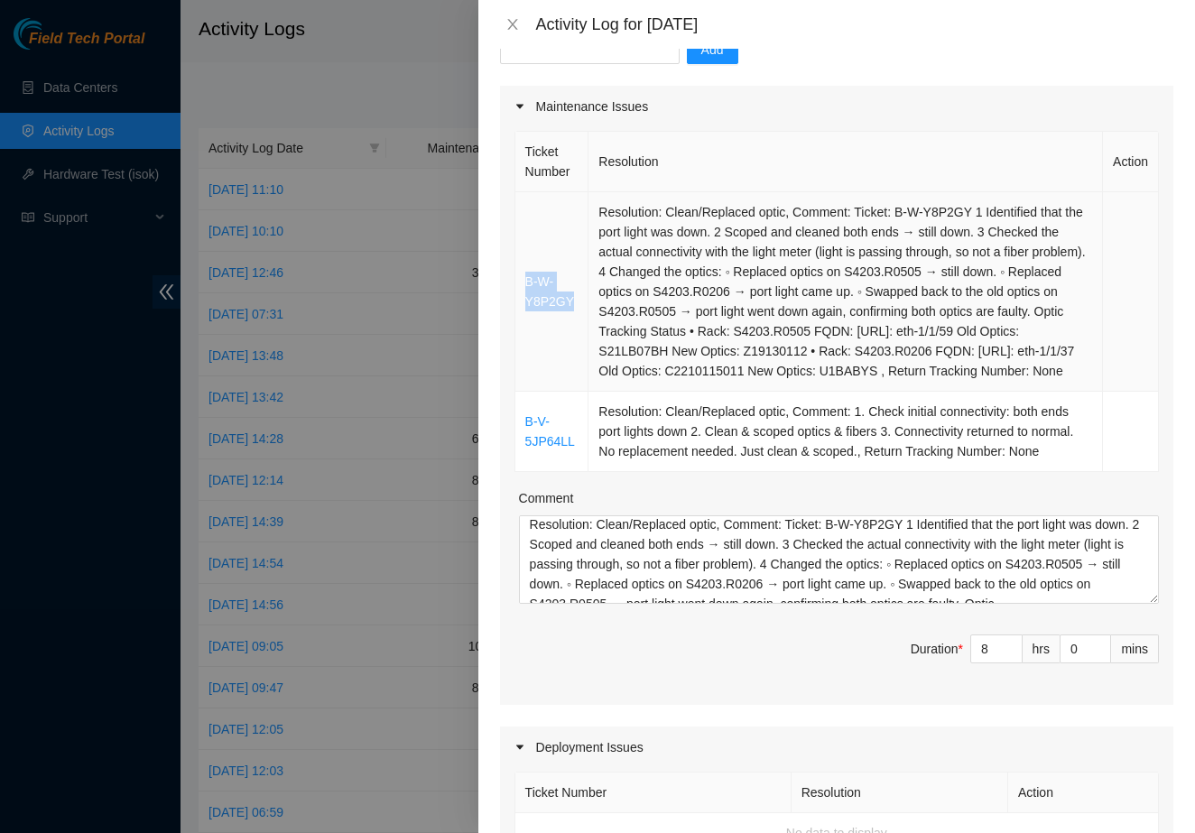
drag, startPoint x: 578, startPoint y: 318, endPoint x: 517, endPoint y: 302, distance: 63.3
click at [517, 302] on td "B-W-Y8P2GY" at bounding box center [552, 291] width 74 height 199
copy link "B-W-Y8P2GY"
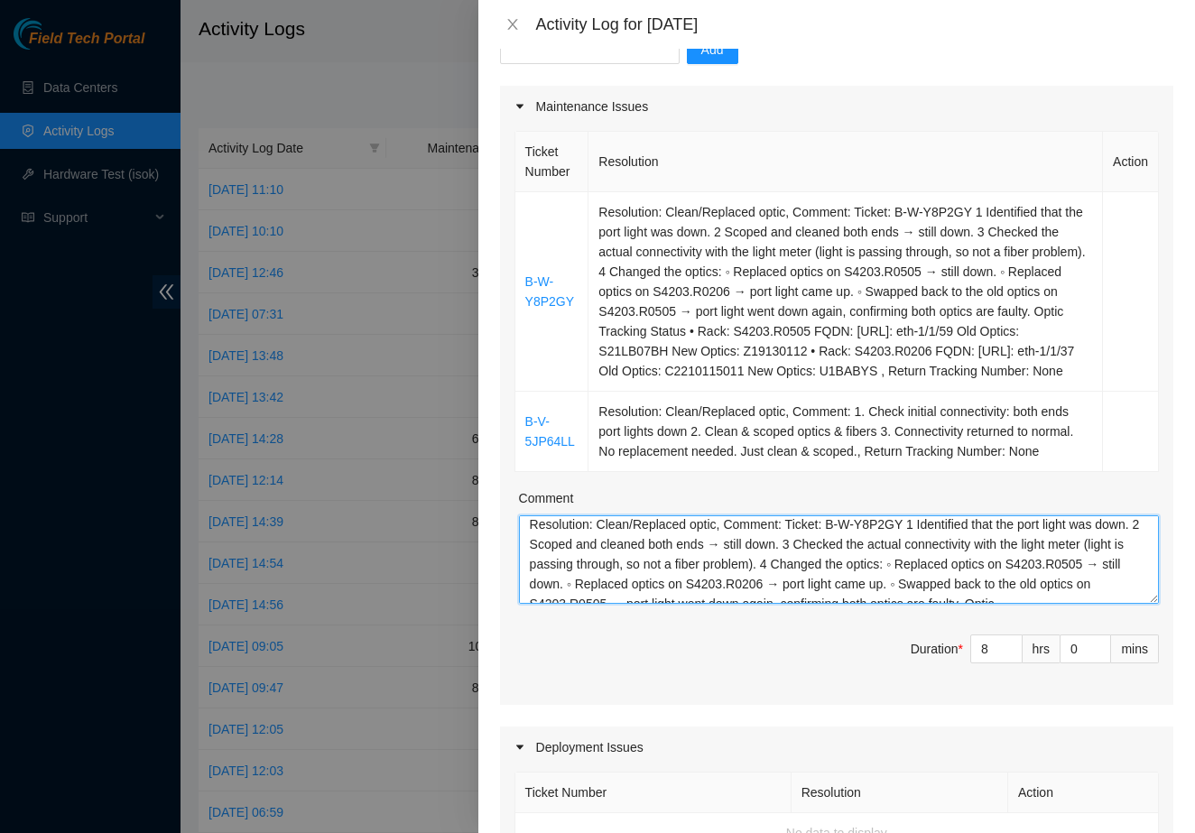
click at [551, 594] on textarea "Resolution: Clean/Replaced optic, Comment: Ticket: B-W-Y8P2GY 1 Identified that…" at bounding box center [839, 559] width 640 height 88
click at [537, 582] on textarea "Resolution: Clean/Replaced optic, Comment: Ticket: B-W-Y8P2GY 1 Identified that…" at bounding box center [839, 559] width 640 height 88
paste textarea "B-W-Y8P2GY"
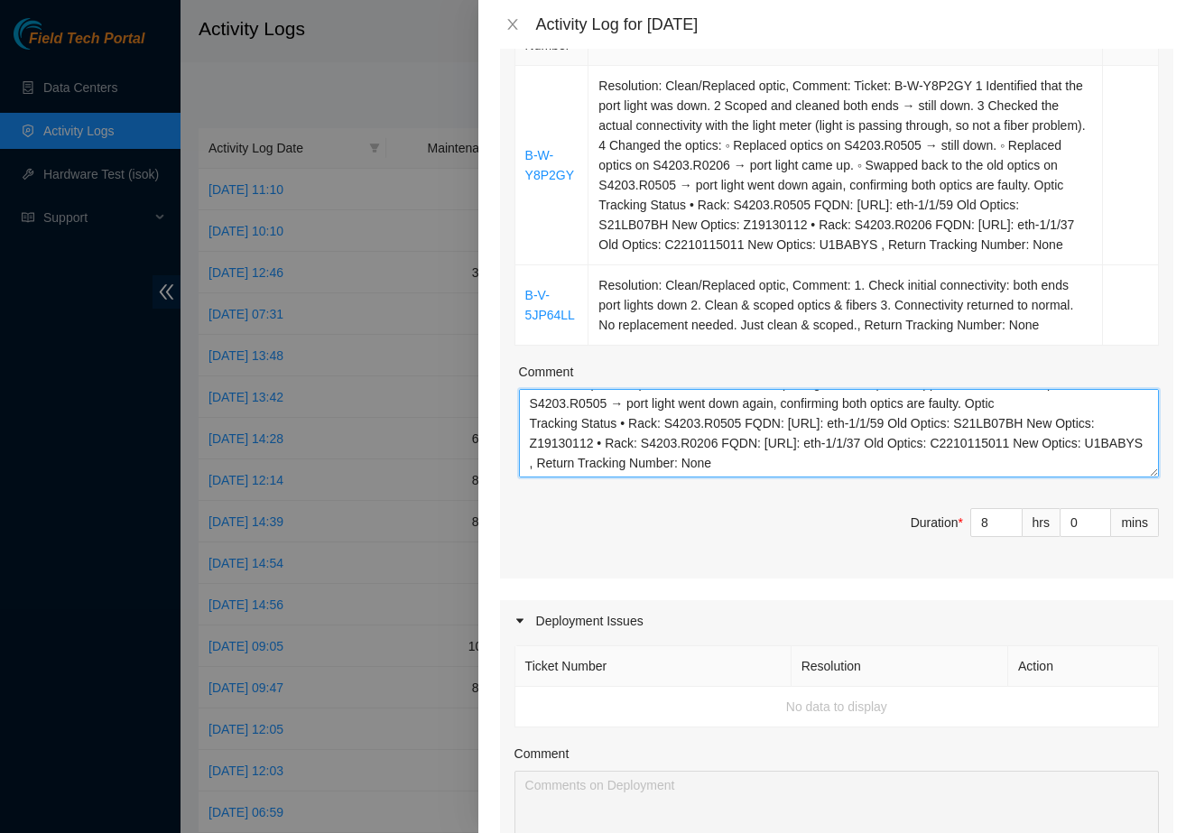
scroll to position [119, 0]
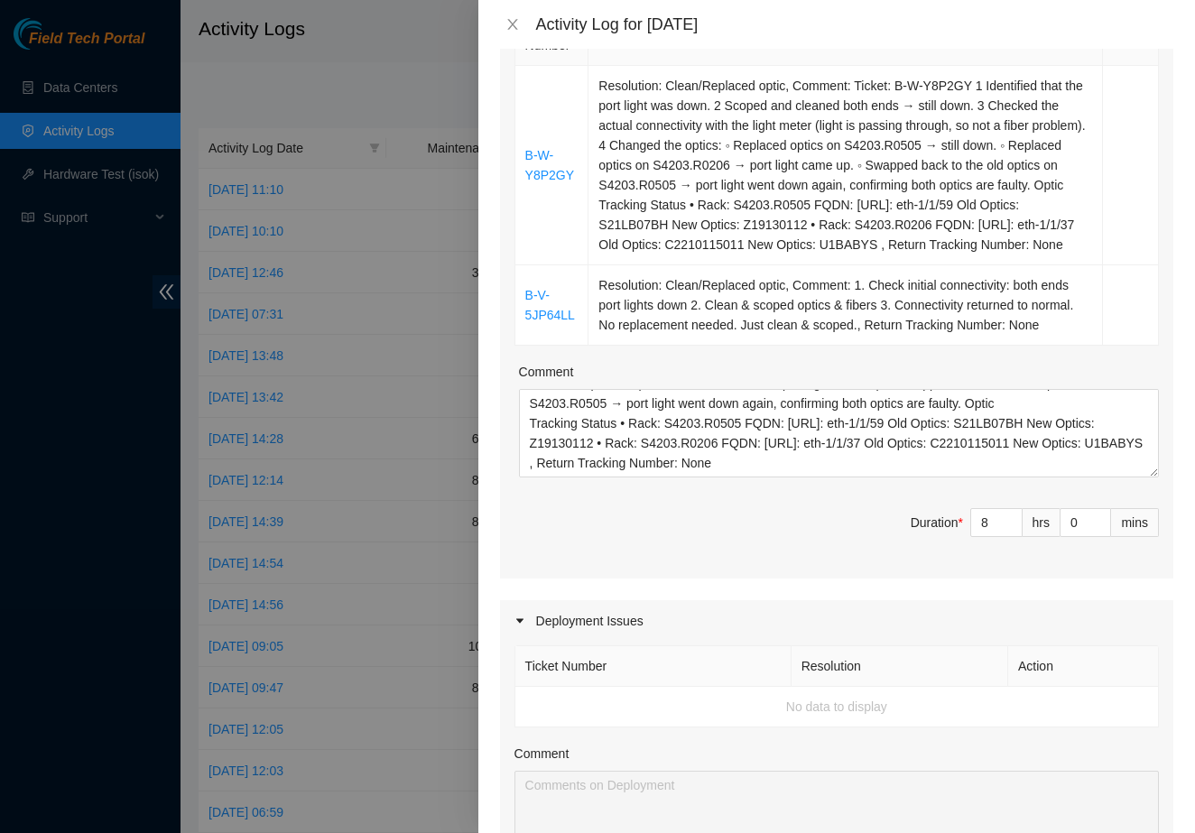
click at [816, 549] on div "Ticket Number Resolution Action B-W-Y8P2GY Resolution: Clean/Replaced optic, Co…" at bounding box center [836, 290] width 673 height 578
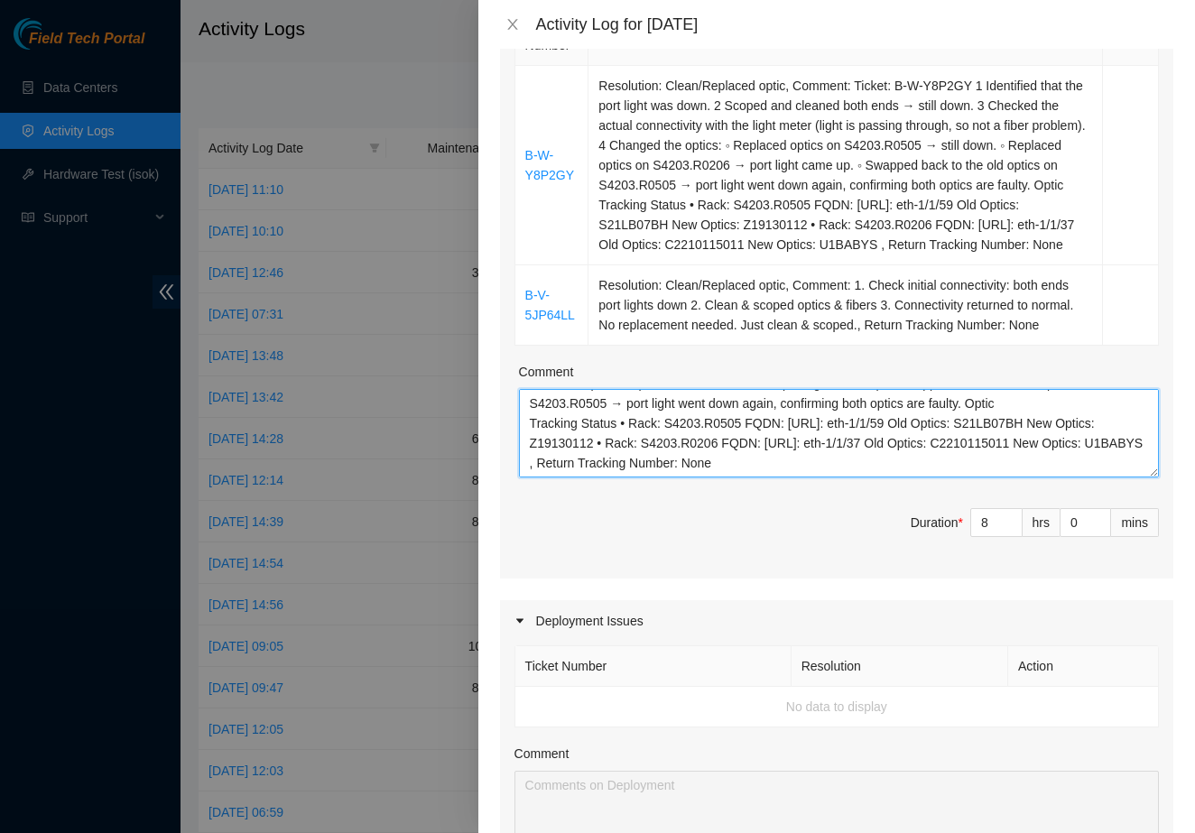
click at [819, 477] on textarea "B-W-Y8P2GY Resolution: Clean/Replaced optic, Comment: Ticket: B-W-Y8P2GY 1 Iden…" at bounding box center [839, 433] width 640 height 88
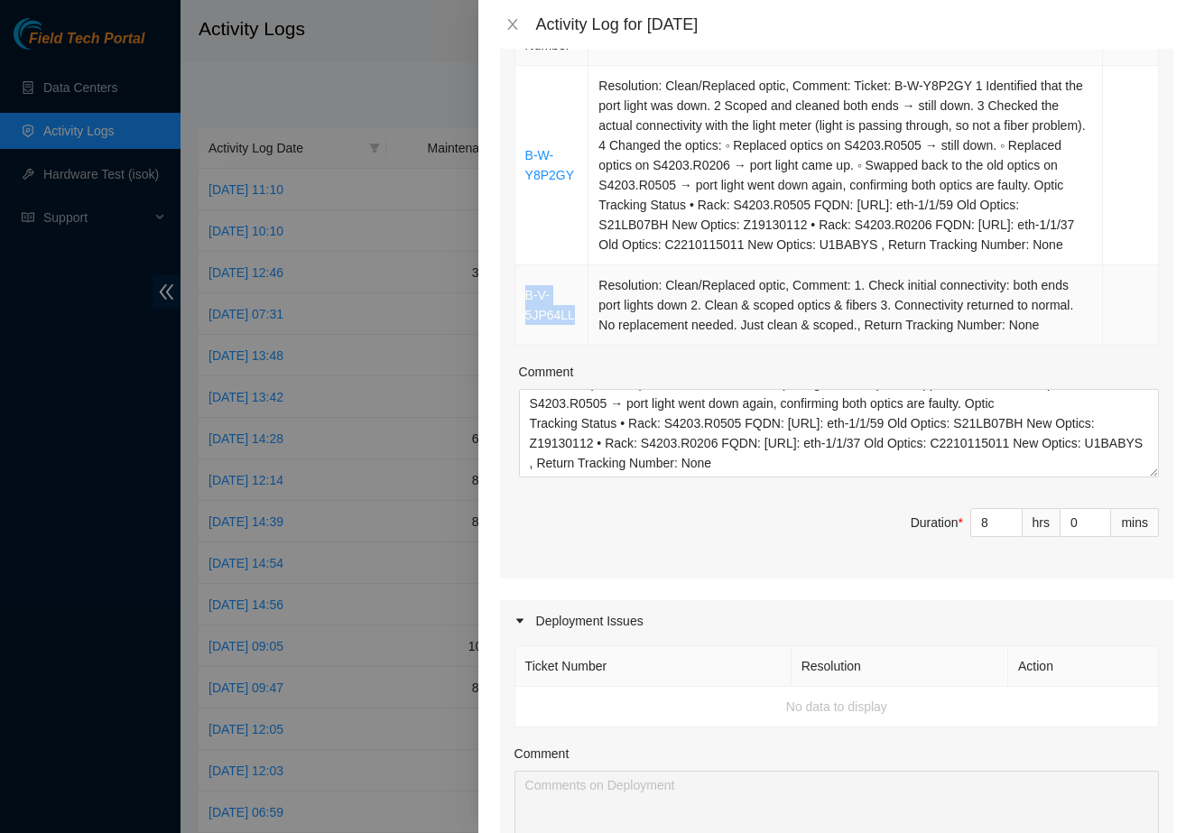
drag, startPoint x: 514, startPoint y: 343, endPoint x: 577, endPoint y: 366, distance: 66.2
click at [577, 346] on td "B-V-5JP64LL" at bounding box center [552, 305] width 74 height 80
copy link "B-V-5JP64LL"
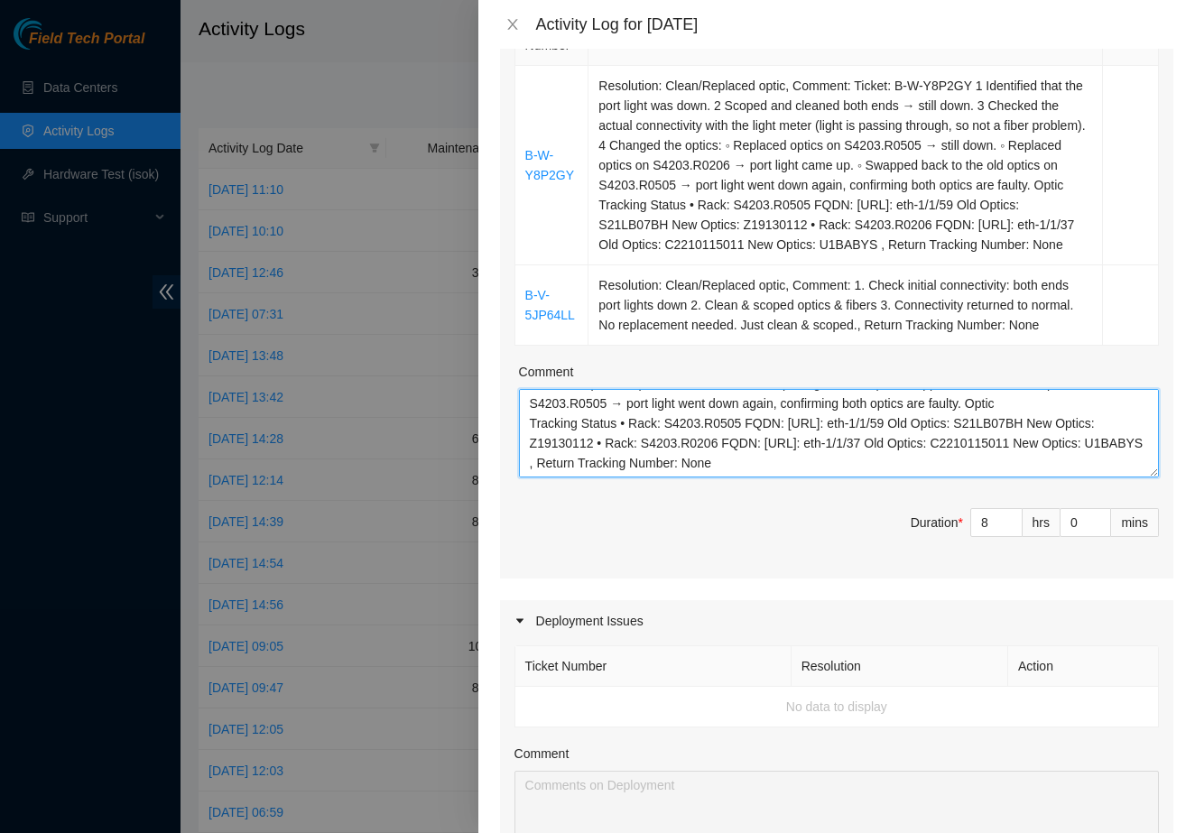
click at [552, 477] on textarea "B-W-Y8P2GY Resolution: Clean/Replaced optic, Comment: Ticket: B-W-Y8P2GY 1 Iden…" at bounding box center [839, 433] width 640 height 88
paste textarea "B-V-5JP64LL"
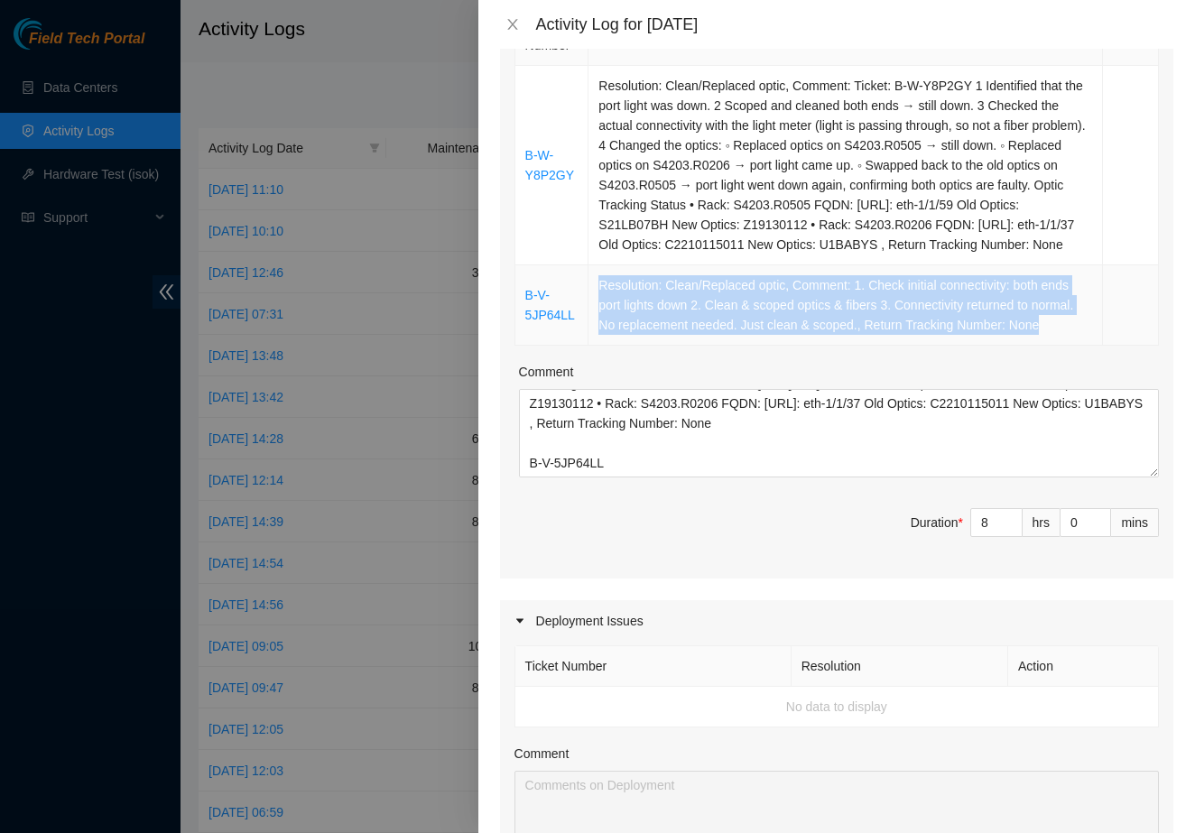
drag, startPoint x: 678, startPoint y: 387, endPoint x: 597, endPoint y: 328, distance: 100.0
click at [597, 328] on td "Resolution: Clean/Replaced optic, Comment: 1. Check initial connectivity: both …" at bounding box center [845, 305] width 514 height 80
copy td "Resolution: Clean/Replaced optic, Comment: 1. Check initial connectivity: both …"
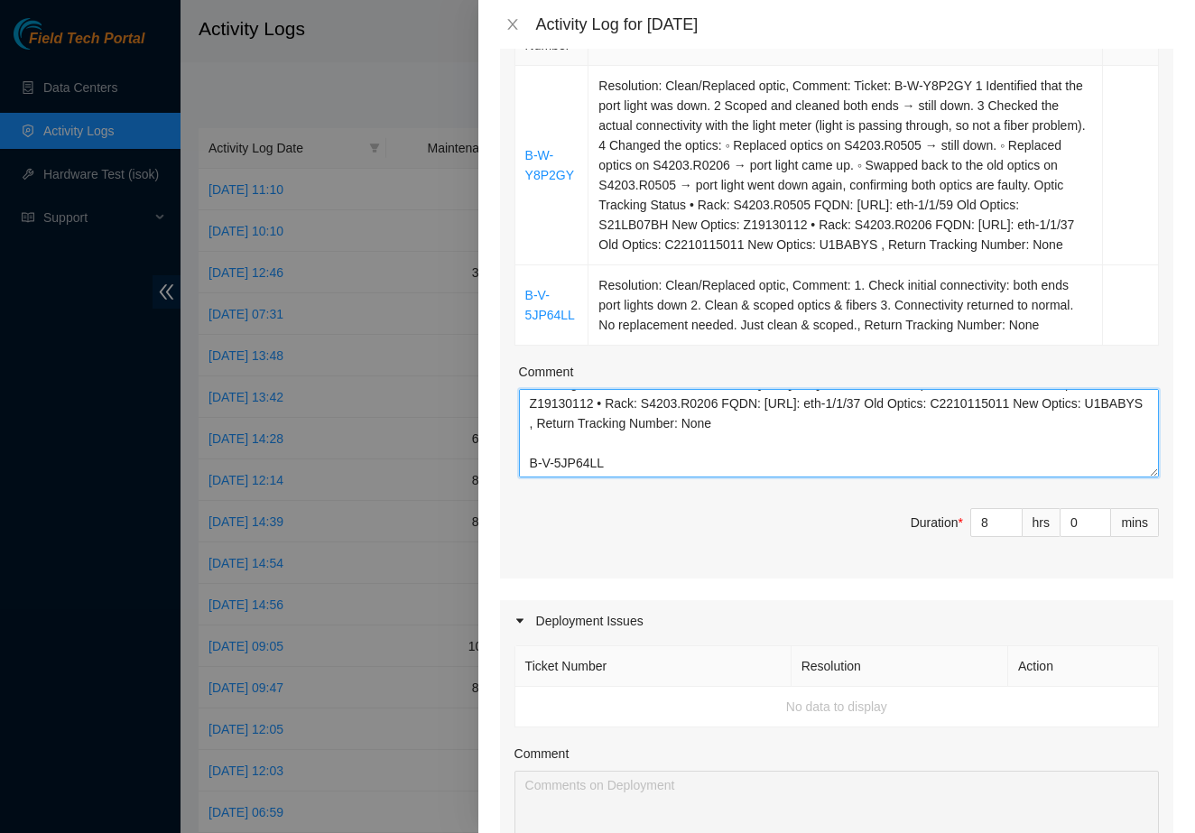
click at [650, 477] on textarea "B-W-Y8P2GY Resolution: Clean/Replaced optic, Comment: Ticket: B-W-Y8P2GY 1 Iden…" at bounding box center [839, 433] width 640 height 88
paste textarea "Resolution: Clean/Replaced optic, Comment: 1. Check initial connectivity: both …"
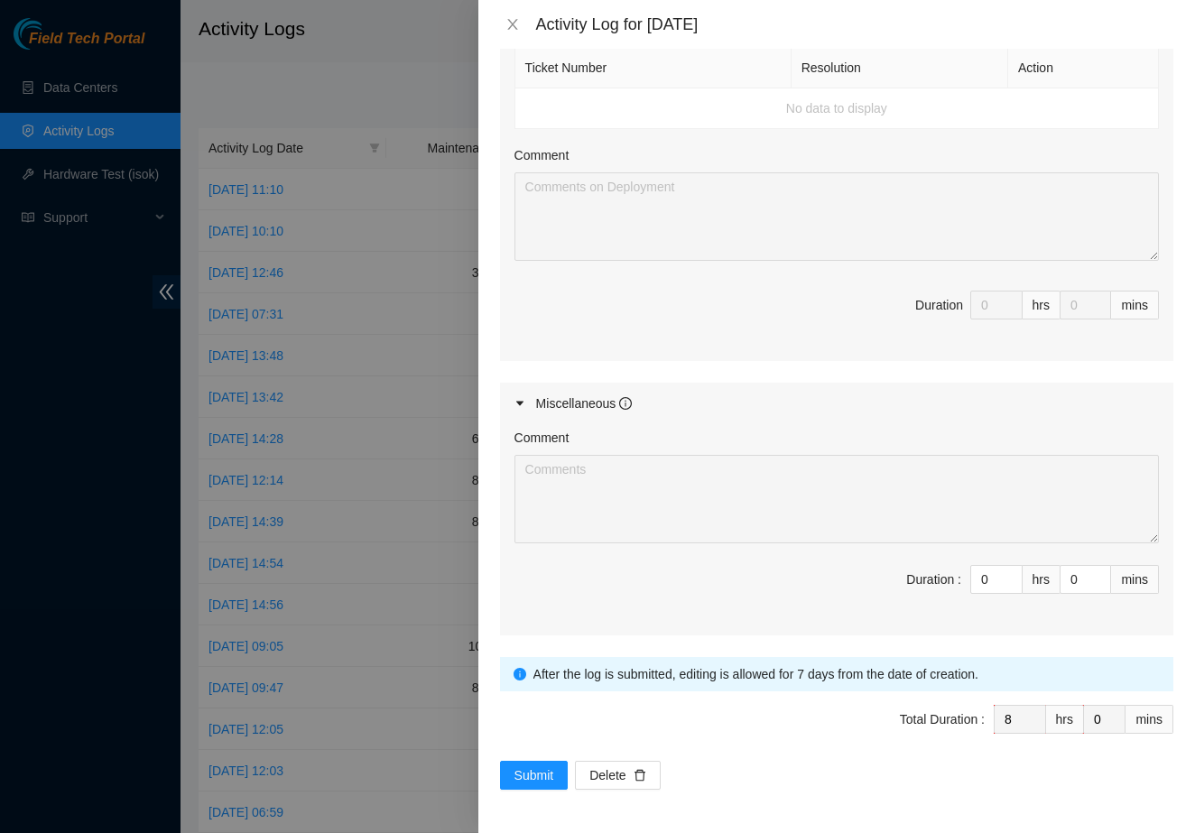
scroll to position [986, 0]
type textarea "L-I-D1S0AM Consectetu: Adipi/Elitsedd eiusm, Tempori: Utlabo: E-D-M6A2EN 1 Admi…"
click at [538, 784] on span "Submit" at bounding box center [534, 775] width 40 height 20
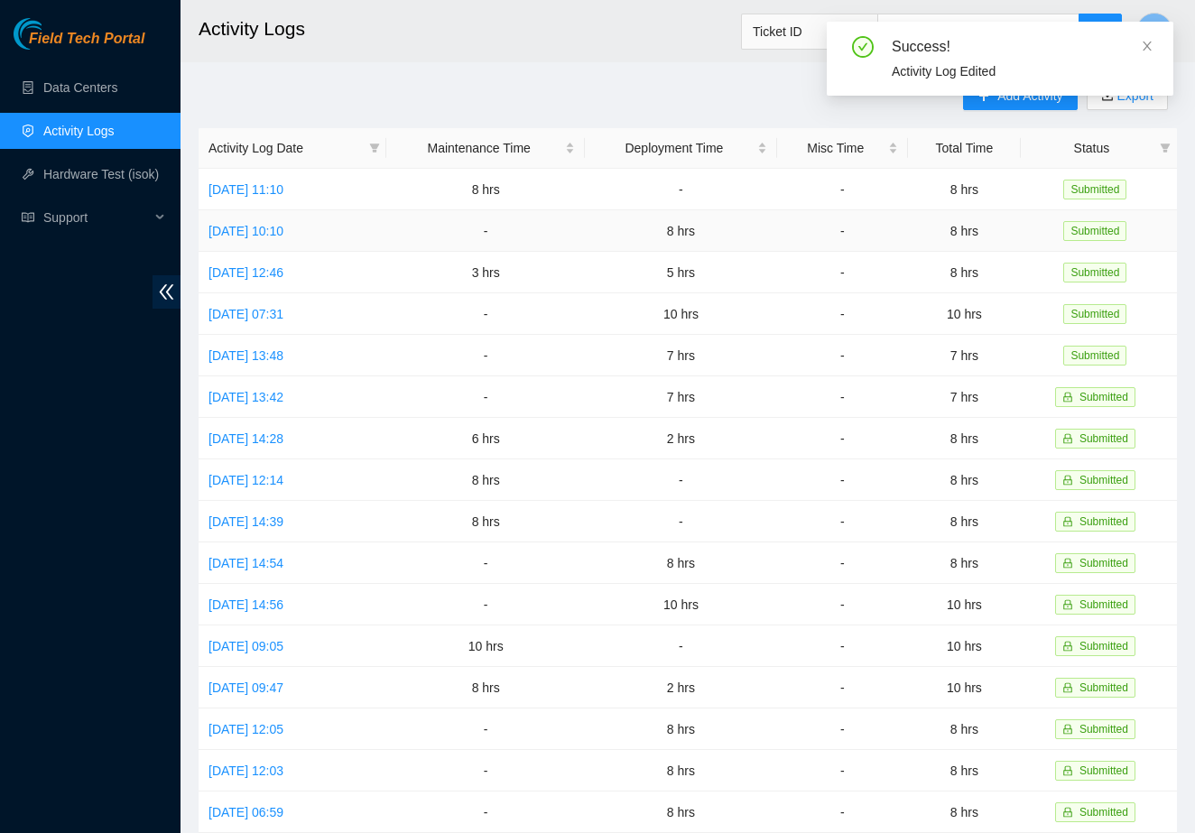
scroll to position [0, 0]
click at [993, 123] on div "Add Activity Export" at bounding box center [1070, 104] width 214 height 47
click at [1149, 41] on icon "close" at bounding box center [1147, 46] width 13 height 13
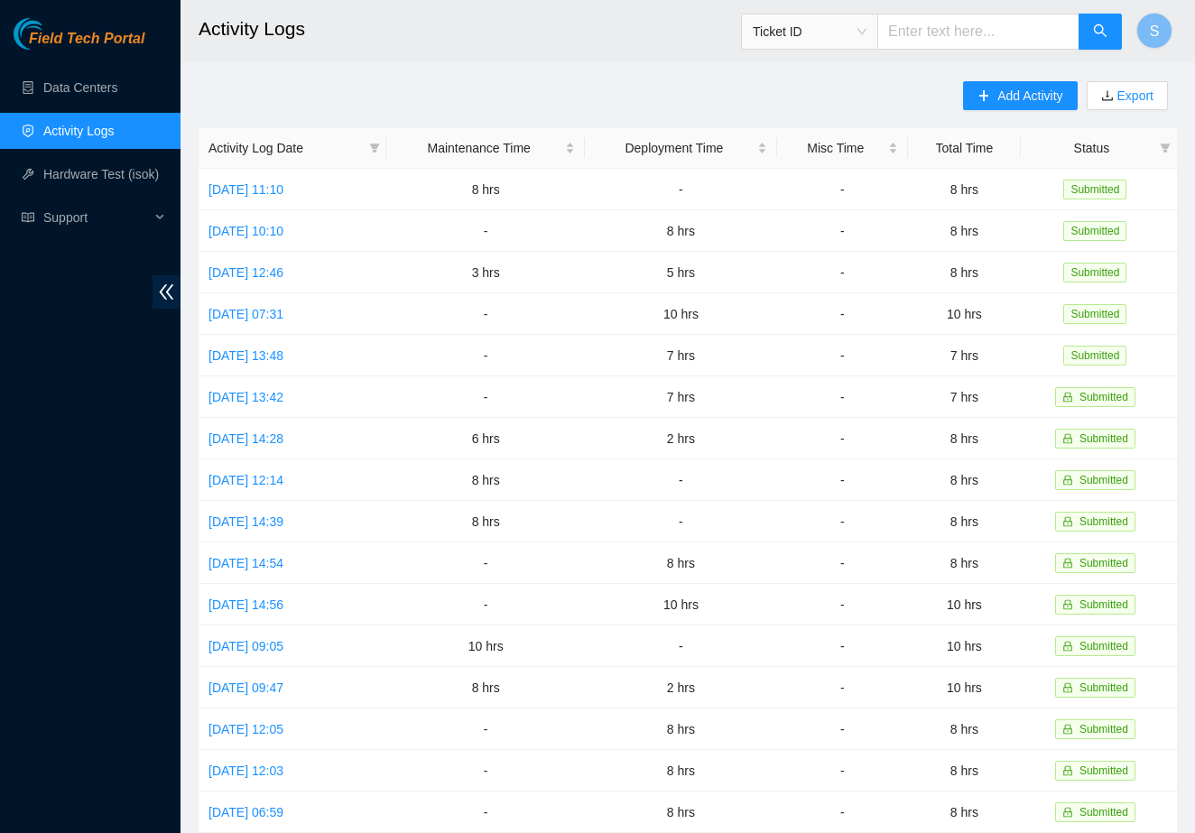
click at [88, 111] on ul "Data Centers Activity Logs Hardware Test (isok) Support" at bounding box center [90, 152] width 180 height 173
click at [90, 110] on ul "Data Centers Activity Logs Hardware Test (isok) Support" at bounding box center [90, 152] width 180 height 173
click at [102, 92] on link "Data Centers" at bounding box center [80, 87] width 74 height 14
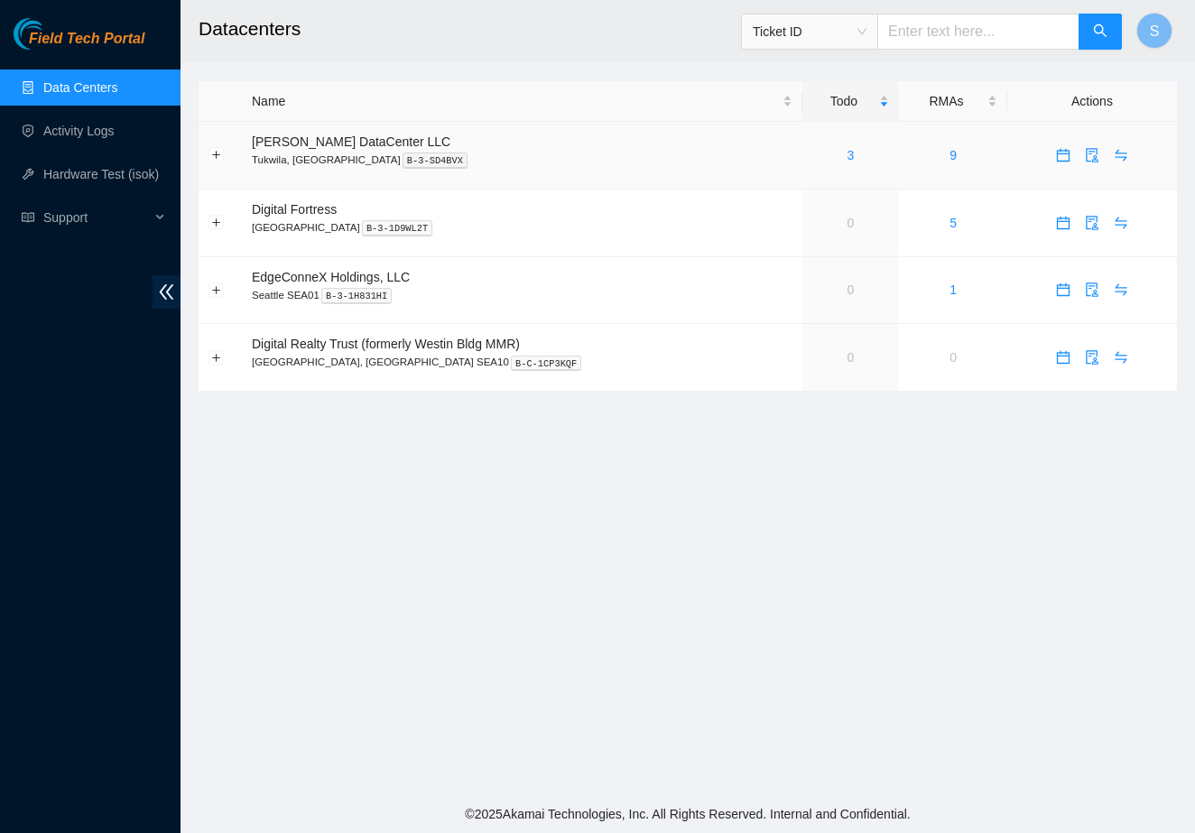
click at [835, 151] on div "3" at bounding box center [850, 155] width 77 height 20
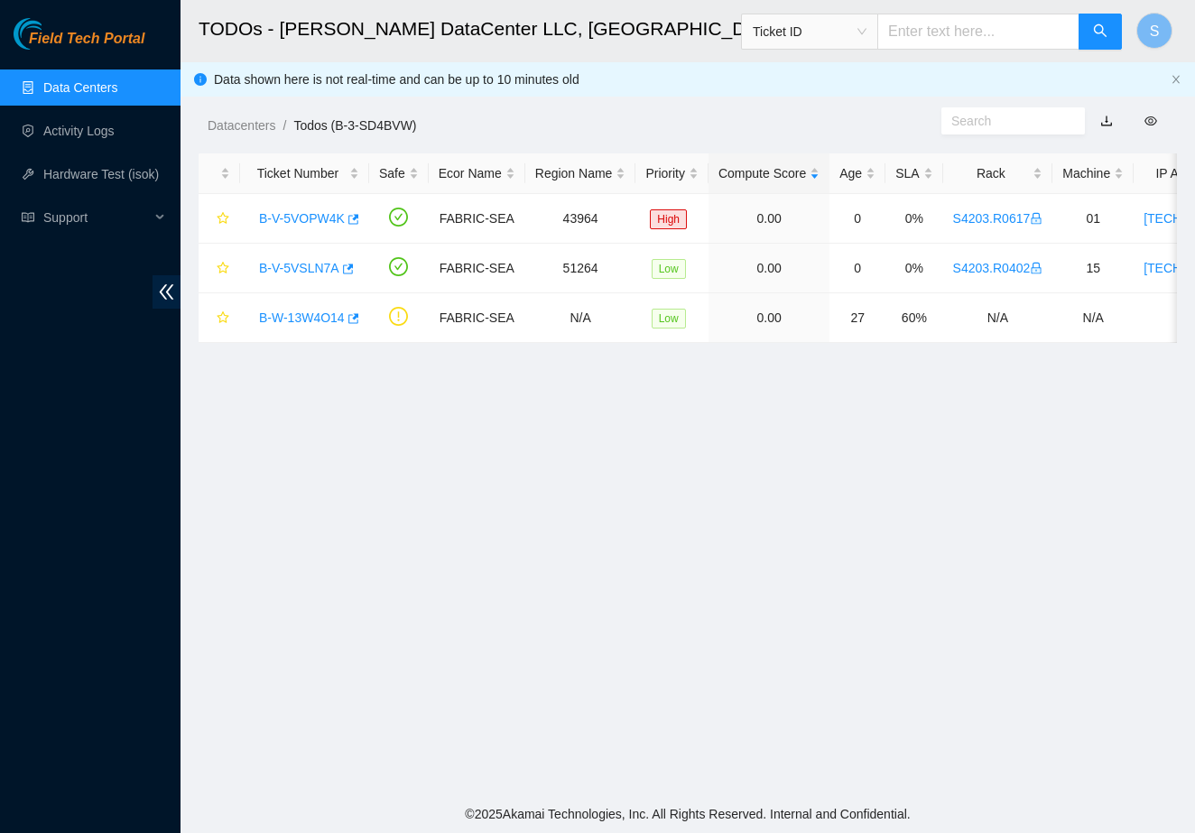
click at [822, 151] on main "TODOs - [PERSON_NAME] DataCenter LLC, [GEOGRAPHIC_DATA], [GEOGRAPHIC_DATA] Tick…" at bounding box center [687, 397] width 1014 height 795
click at [321, 214] on link "B-V-5VOPW4K" at bounding box center [302, 218] width 86 height 14
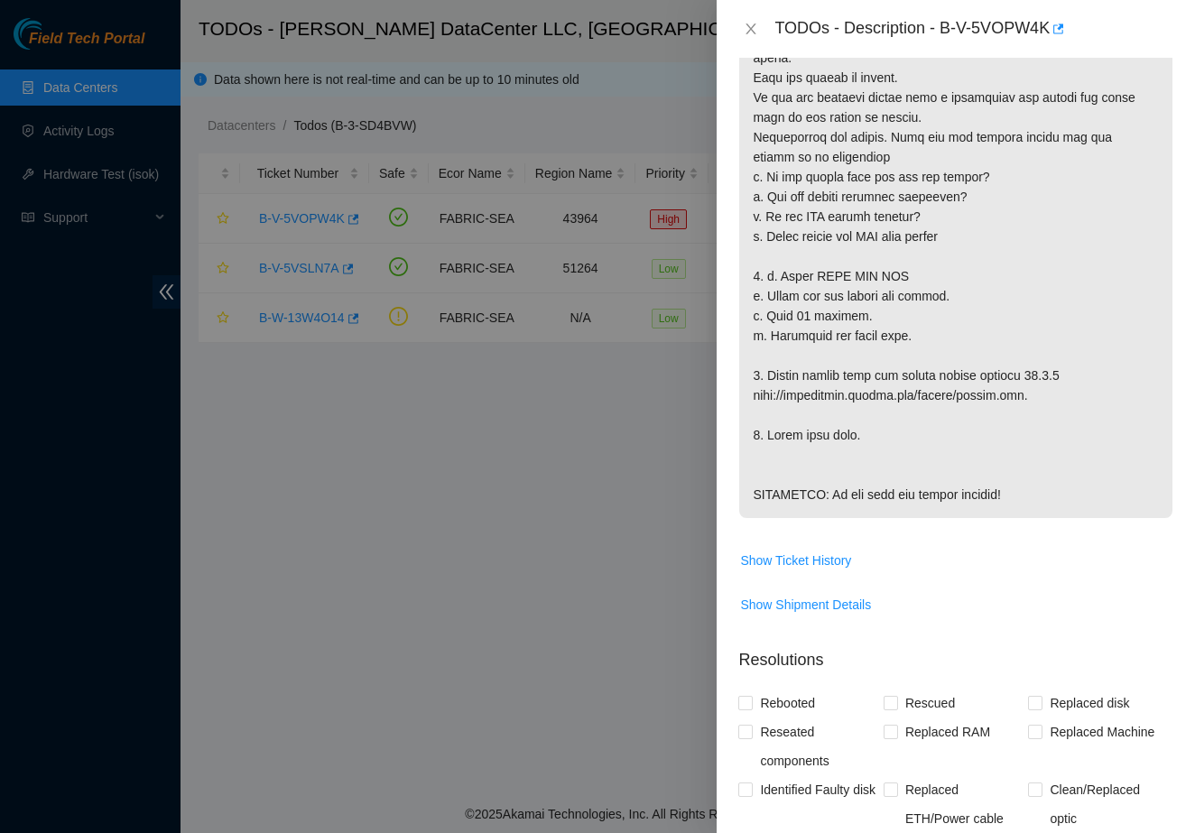
scroll to position [652, 0]
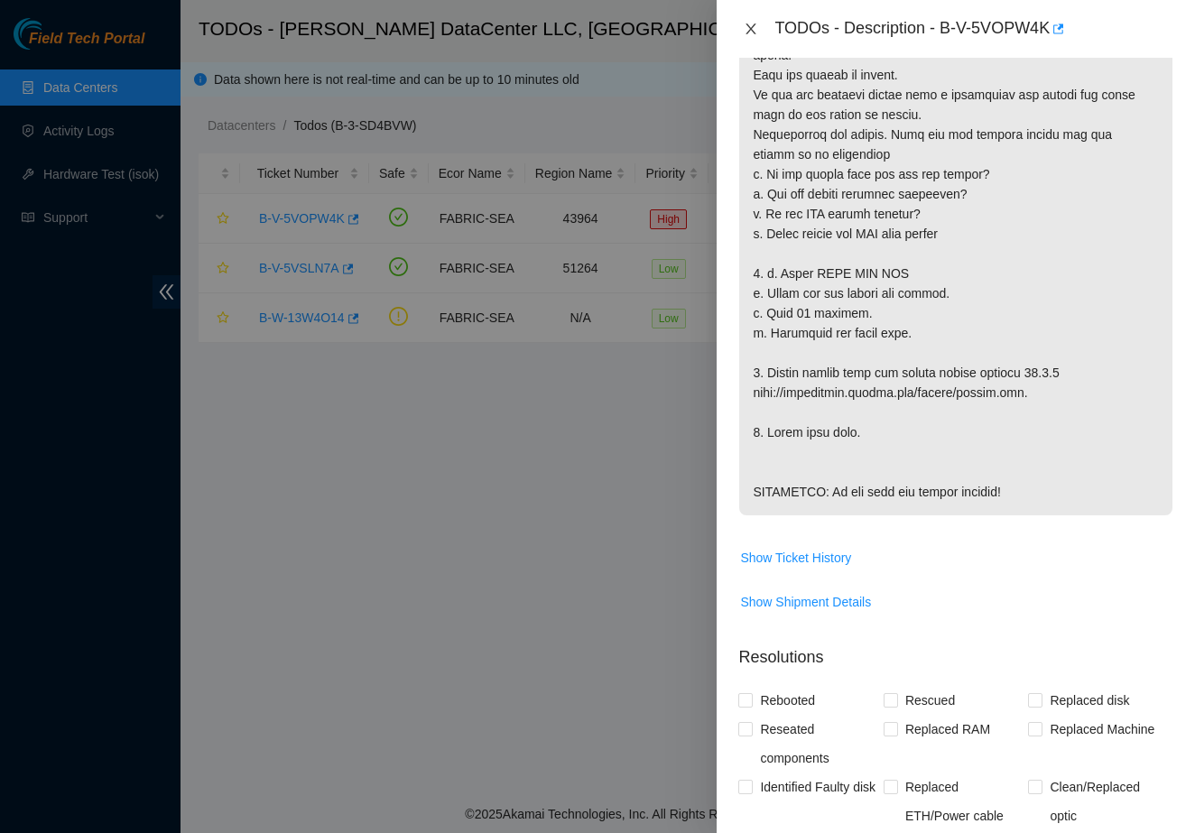
click at [748, 31] on icon "close" at bounding box center [751, 29] width 14 height 14
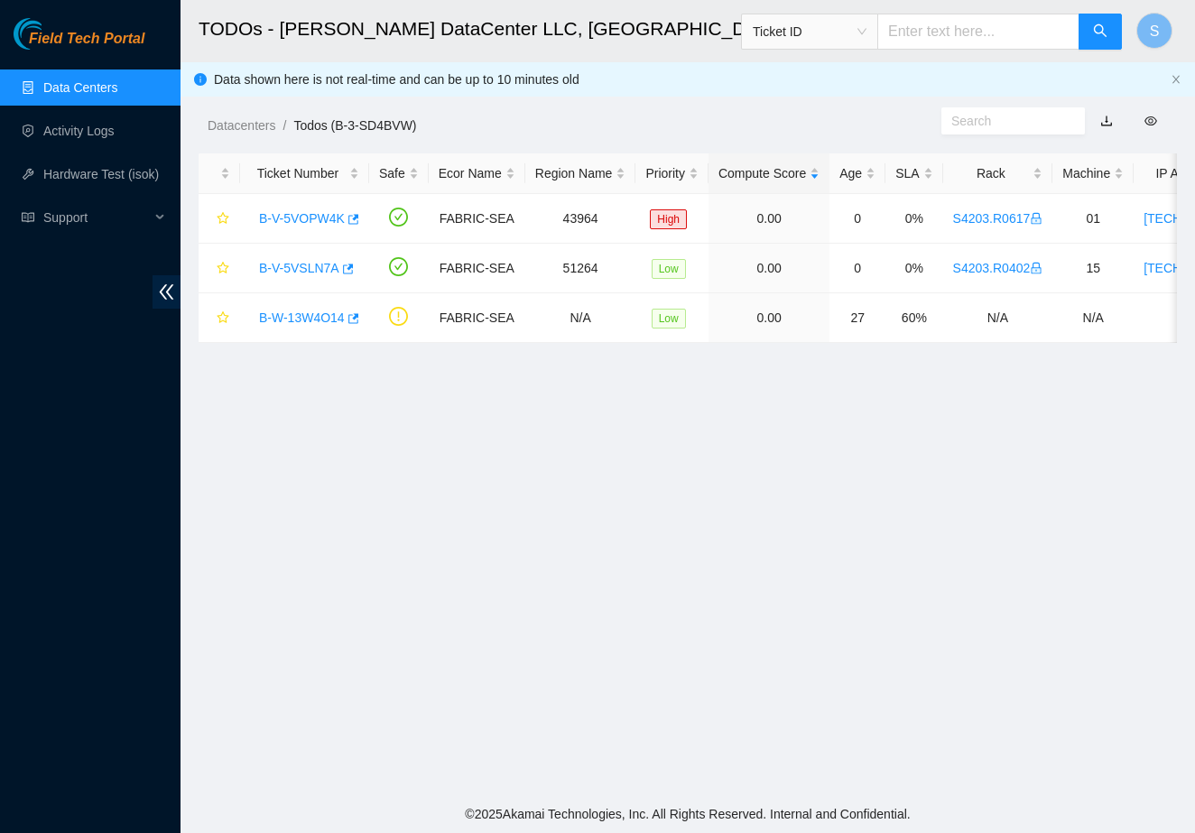
click at [1194, 31] on div "TODOs - Description - undefined Problem Type N/A Rack Number N/A Machine Number…" at bounding box center [1195, 416] width 0 height 833
click at [313, 264] on link "B-V-5VSLN7A" at bounding box center [299, 268] width 80 height 14
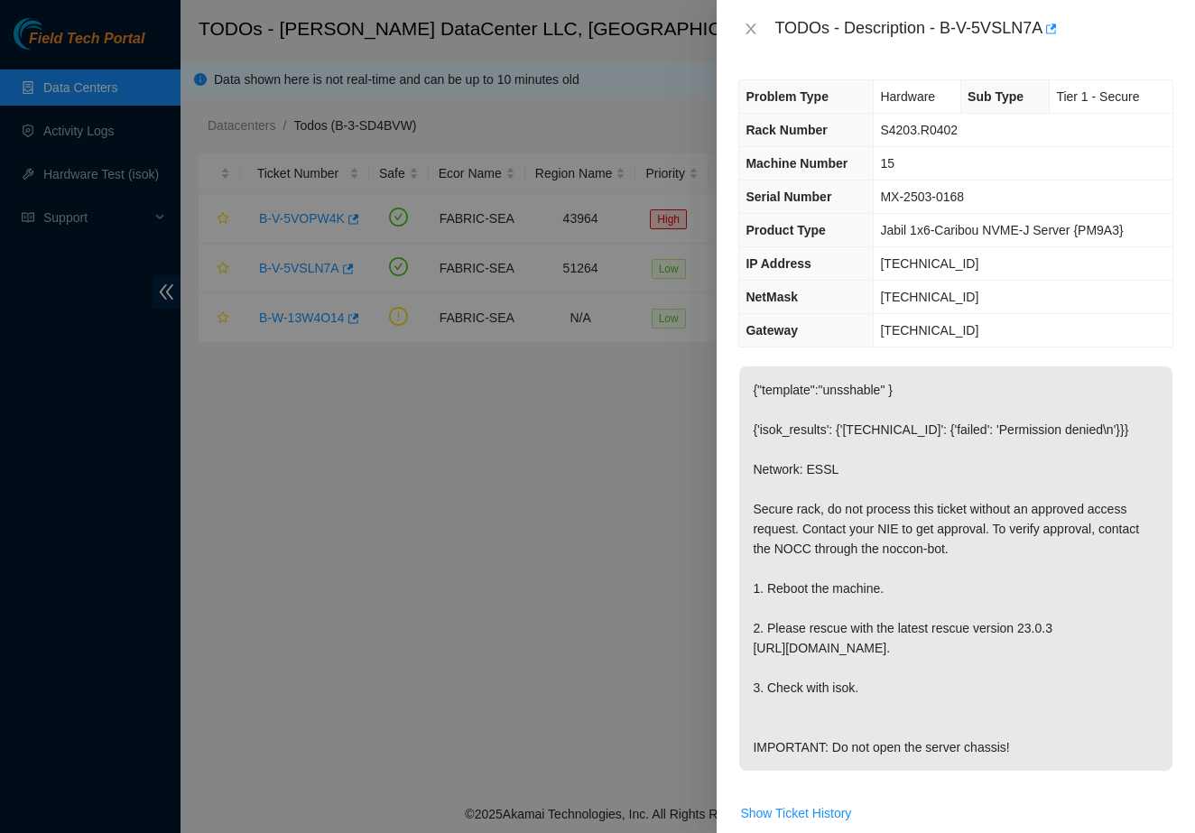
scroll to position [0, 0]
click at [967, 131] on td "S4203.R0402" at bounding box center [1023, 130] width 299 height 33
drag, startPoint x: 974, startPoint y: 266, endPoint x: 875, endPoint y: 269, distance: 99.3
click at [875, 269] on td "[TECHNICAL_ID]" at bounding box center [1023, 263] width 299 height 33
copy span "[TECHNICAL_ID]"
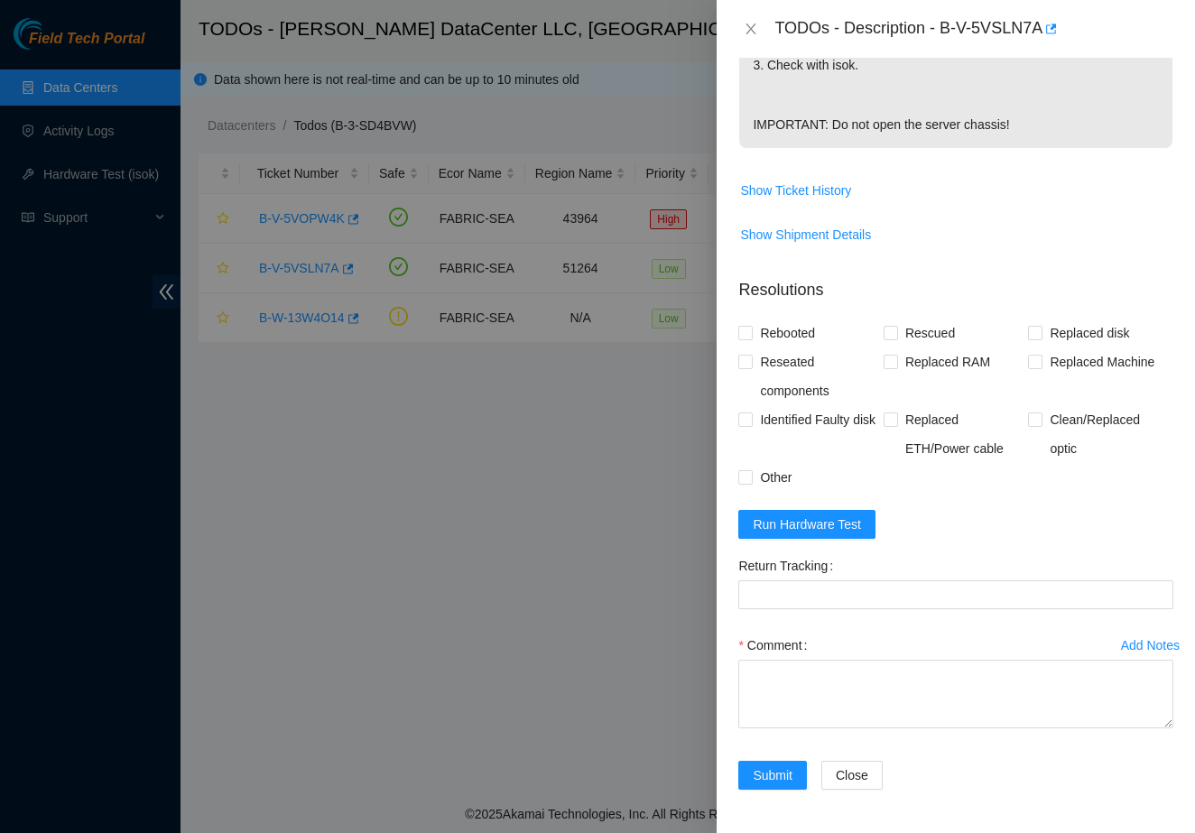
scroll to position [662, 0]
click at [808, 532] on span "Run Hardware Test" at bounding box center [807, 524] width 108 height 20
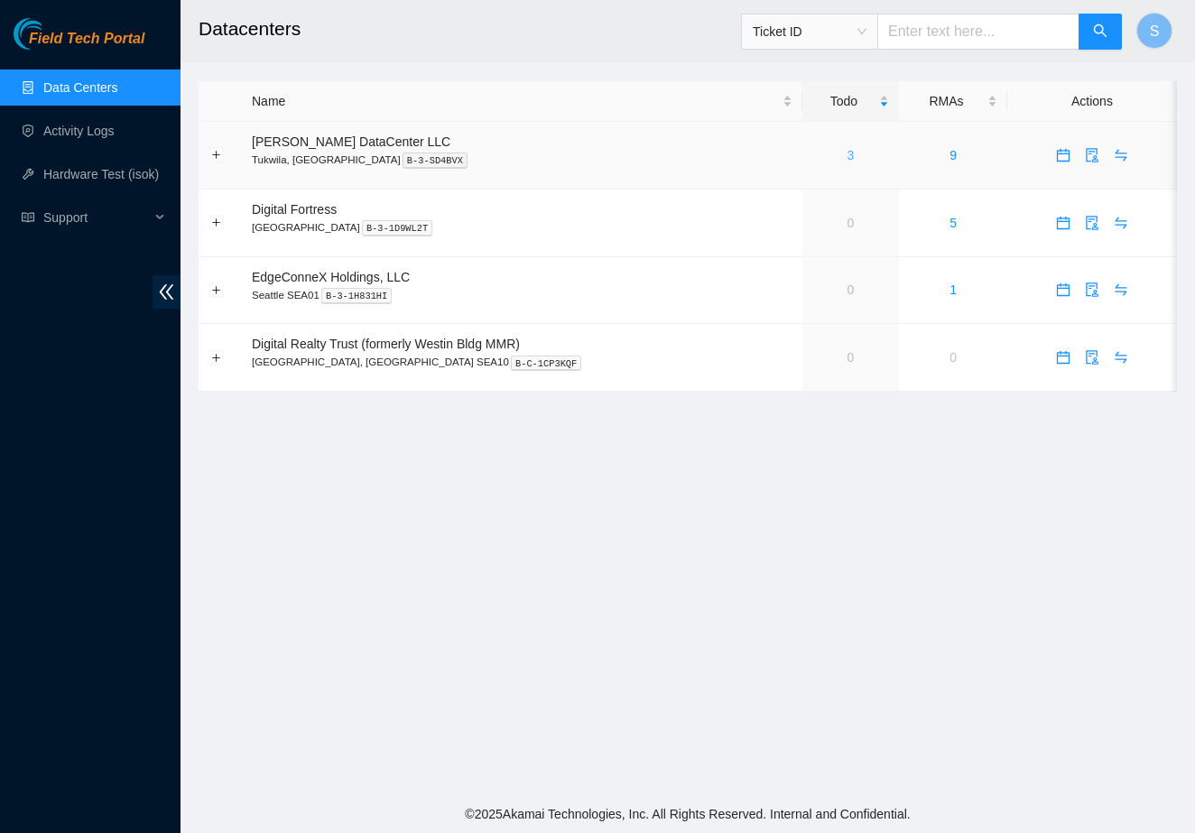
click at [847, 153] on link "3" at bounding box center [850, 155] width 7 height 14
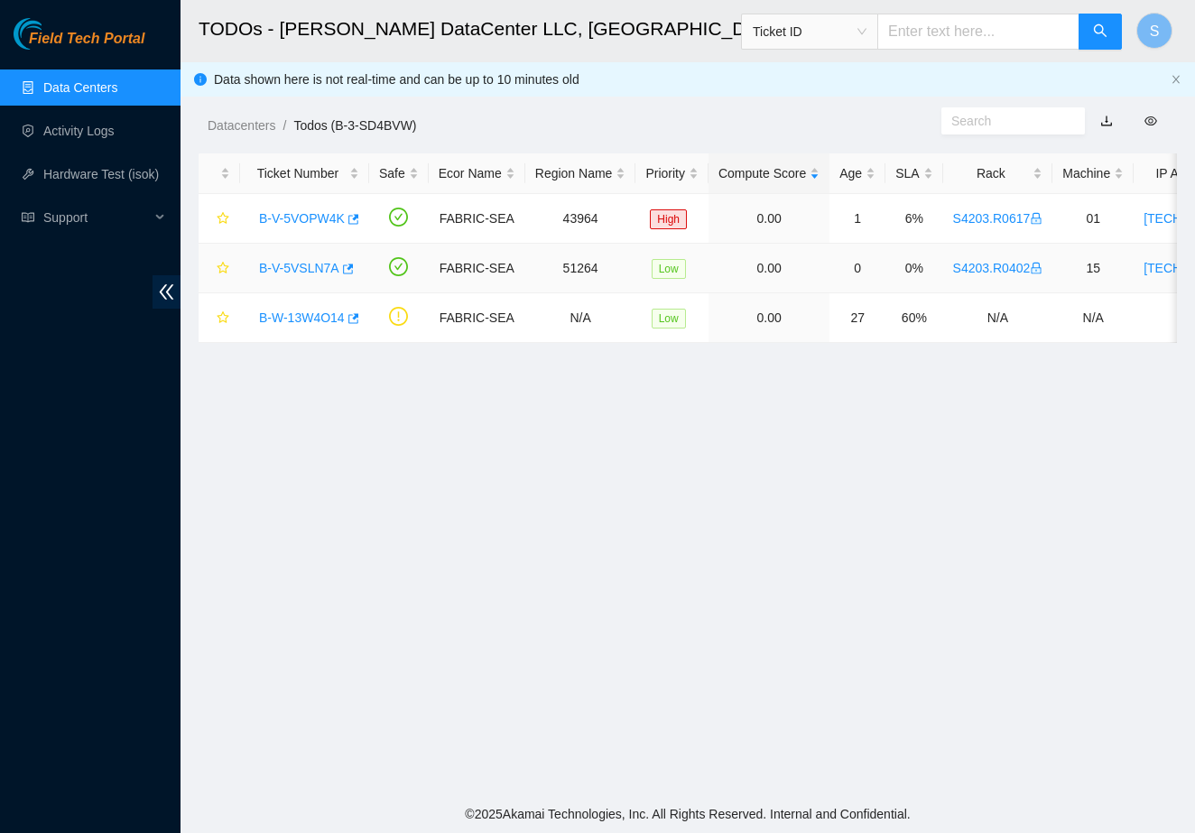
click at [338, 271] on link "B-V-5VSLN7A" at bounding box center [299, 268] width 80 height 14
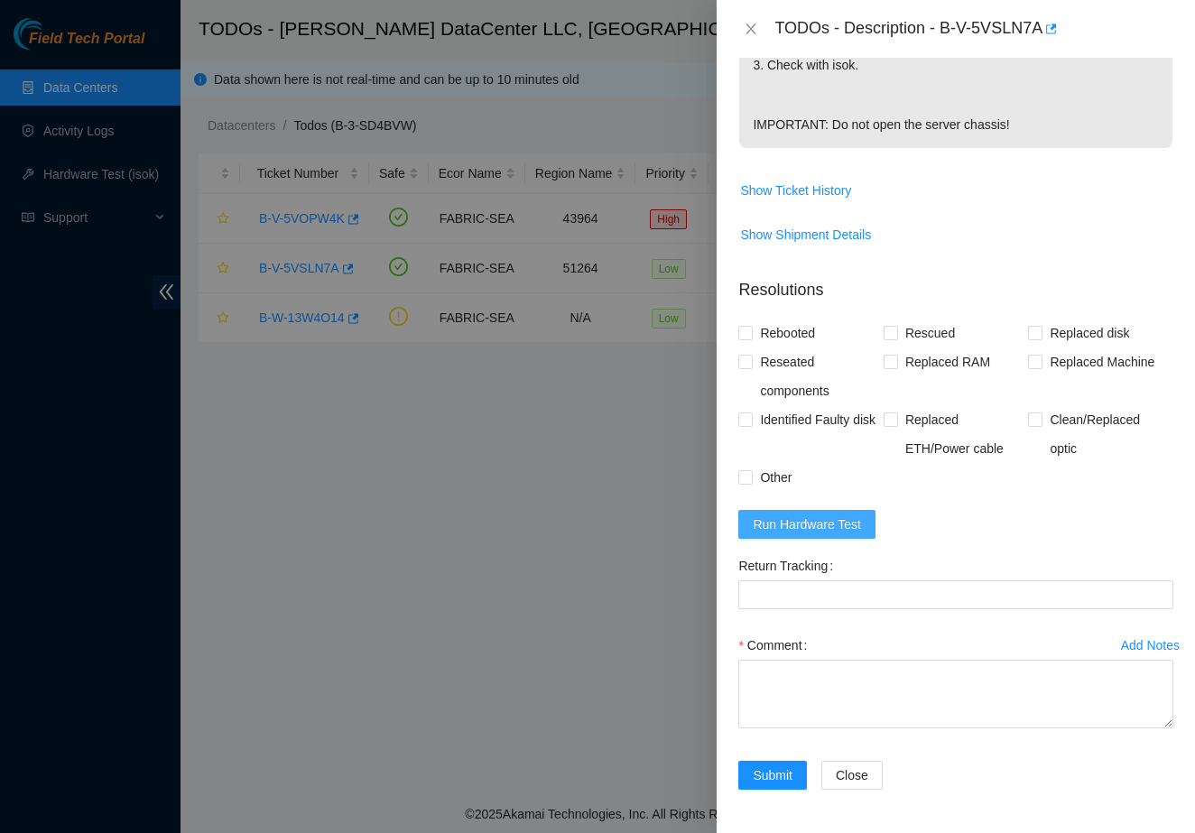
scroll to position [662, 0]
click at [791, 525] on span "Run Hardware Test" at bounding box center [807, 524] width 108 height 20
